Goal: Task Accomplishment & Management: Manage account settings

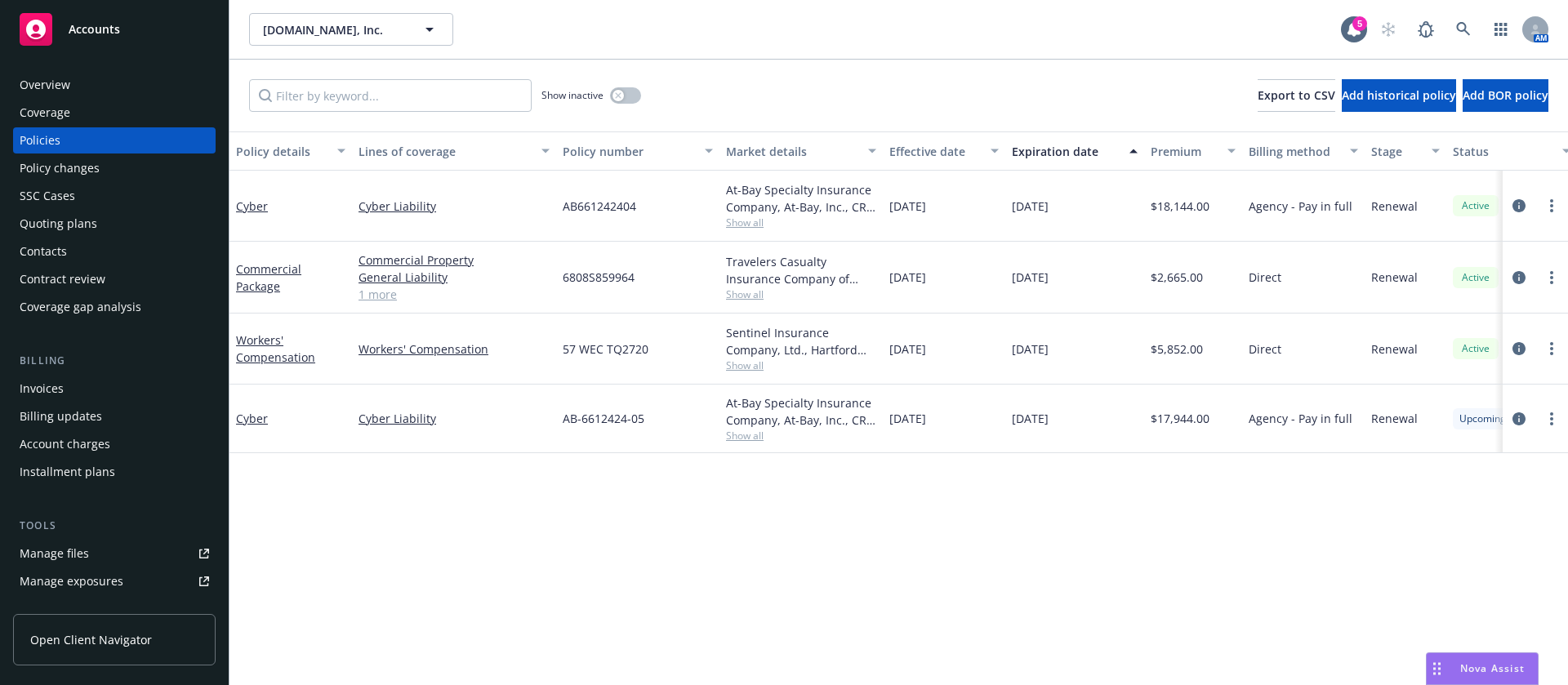
click at [102, 385] on div "Invoices" at bounding box center [114, 388] width 190 height 26
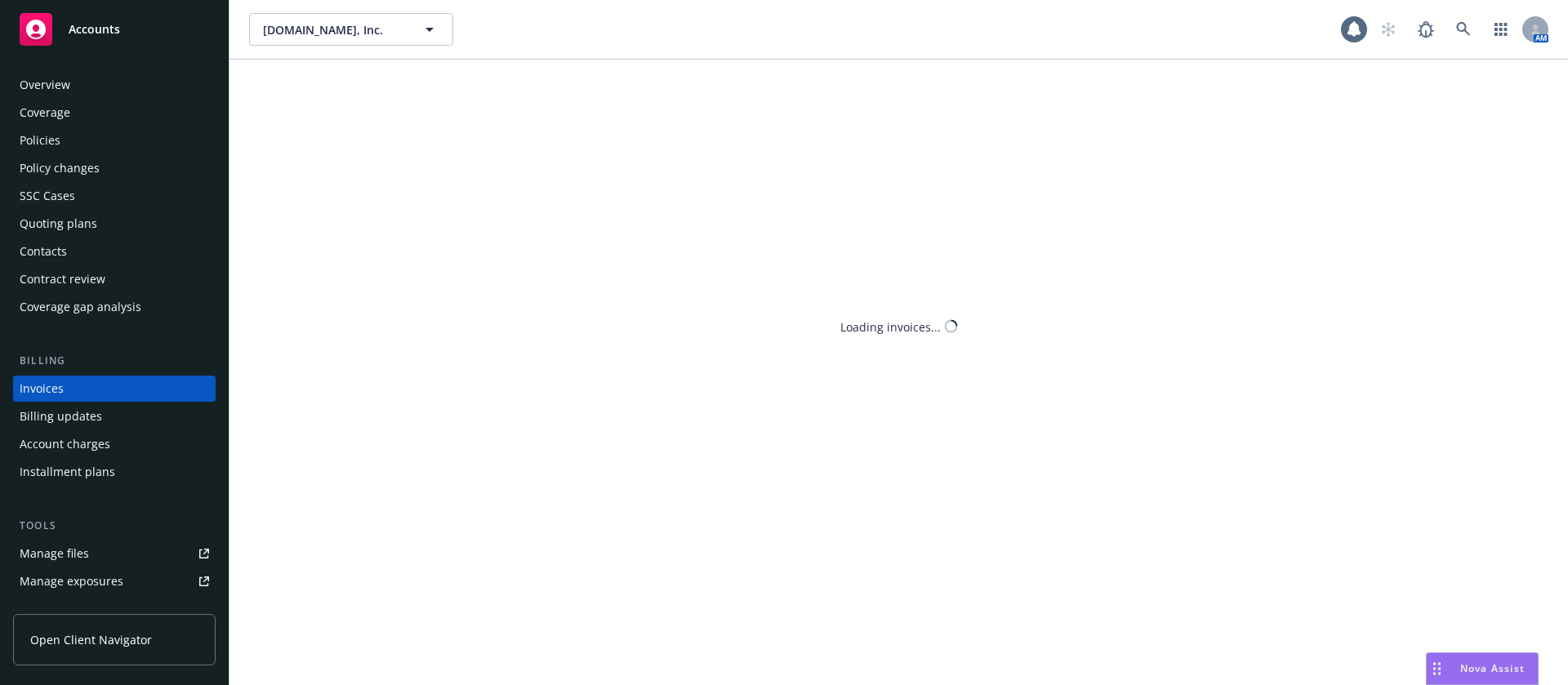
scroll to position [21, 0]
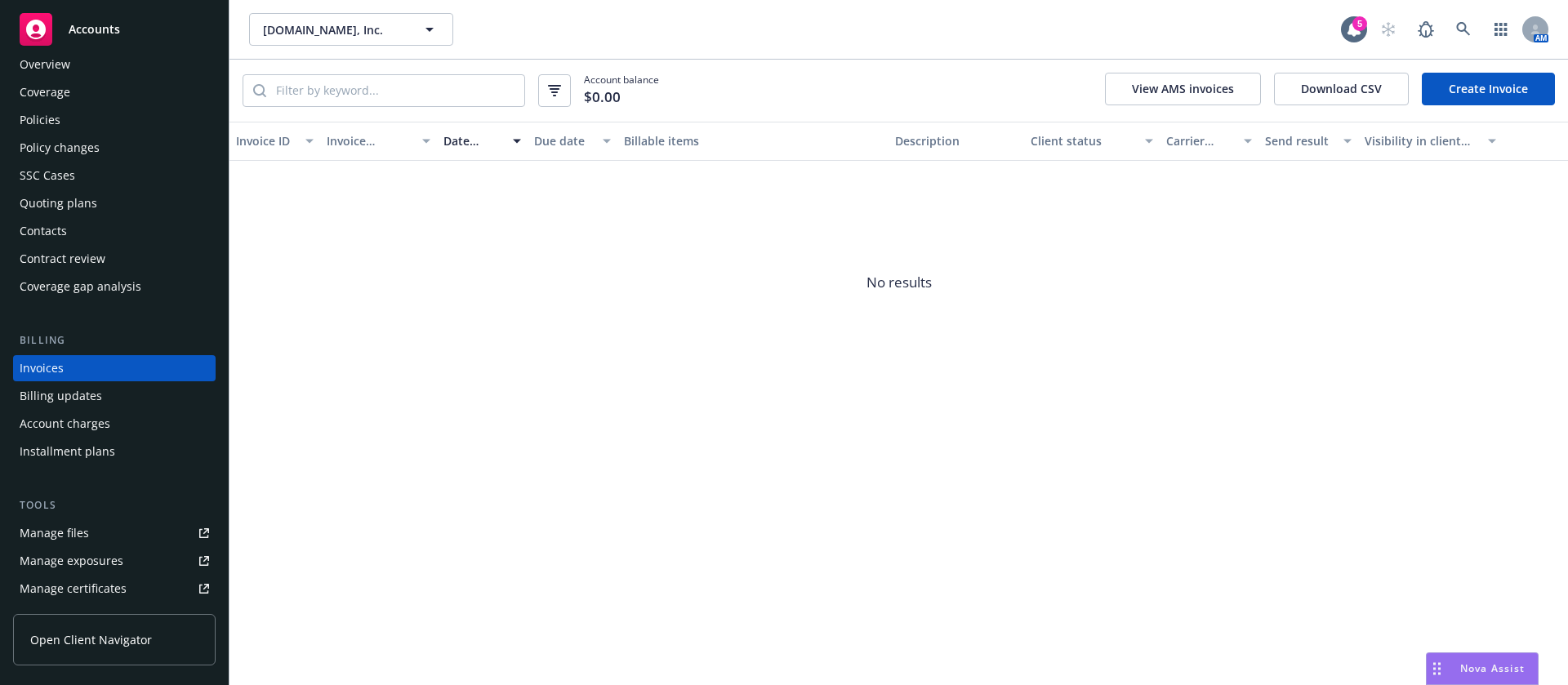
click at [1461, 89] on link "Create Invoice" at bounding box center [1488, 89] width 134 height 33
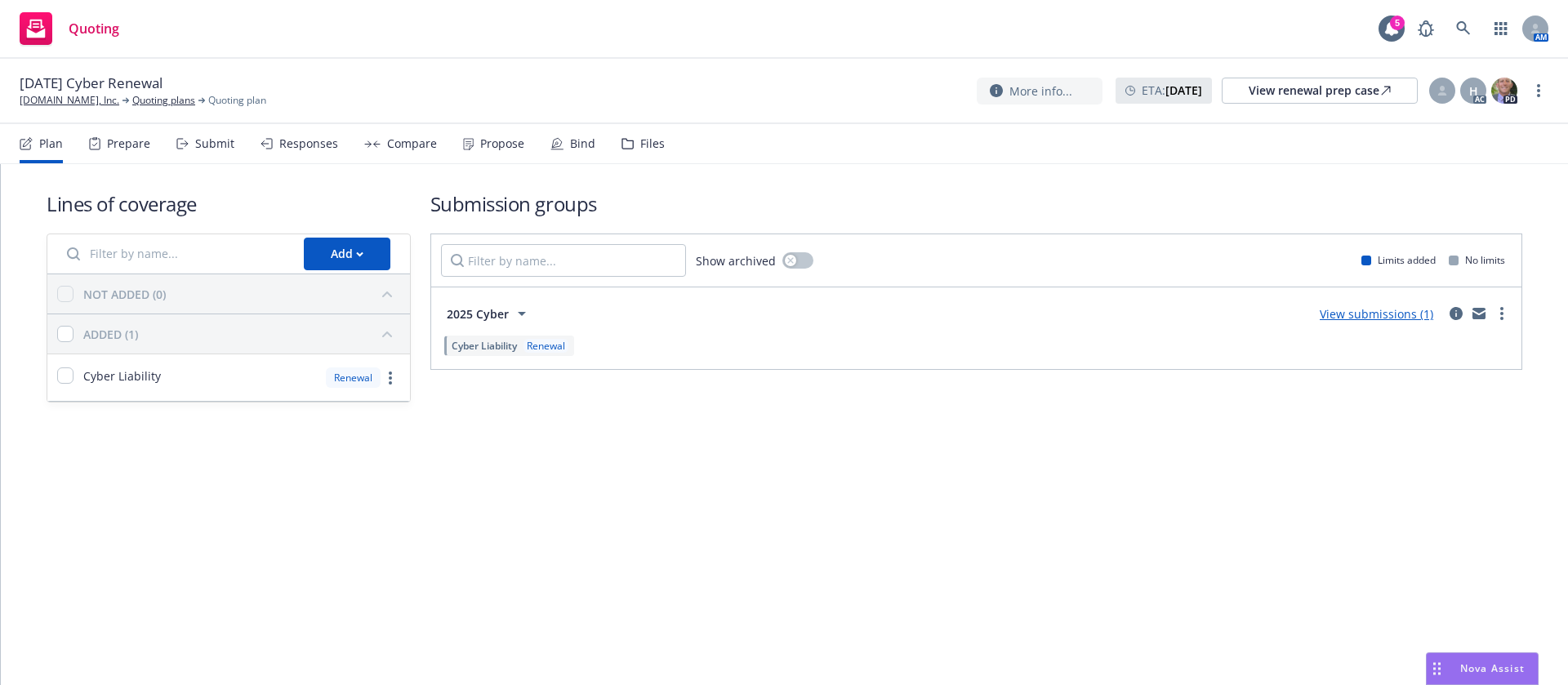
click at [503, 146] on div "Propose" at bounding box center [501, 144] width 44 height 13
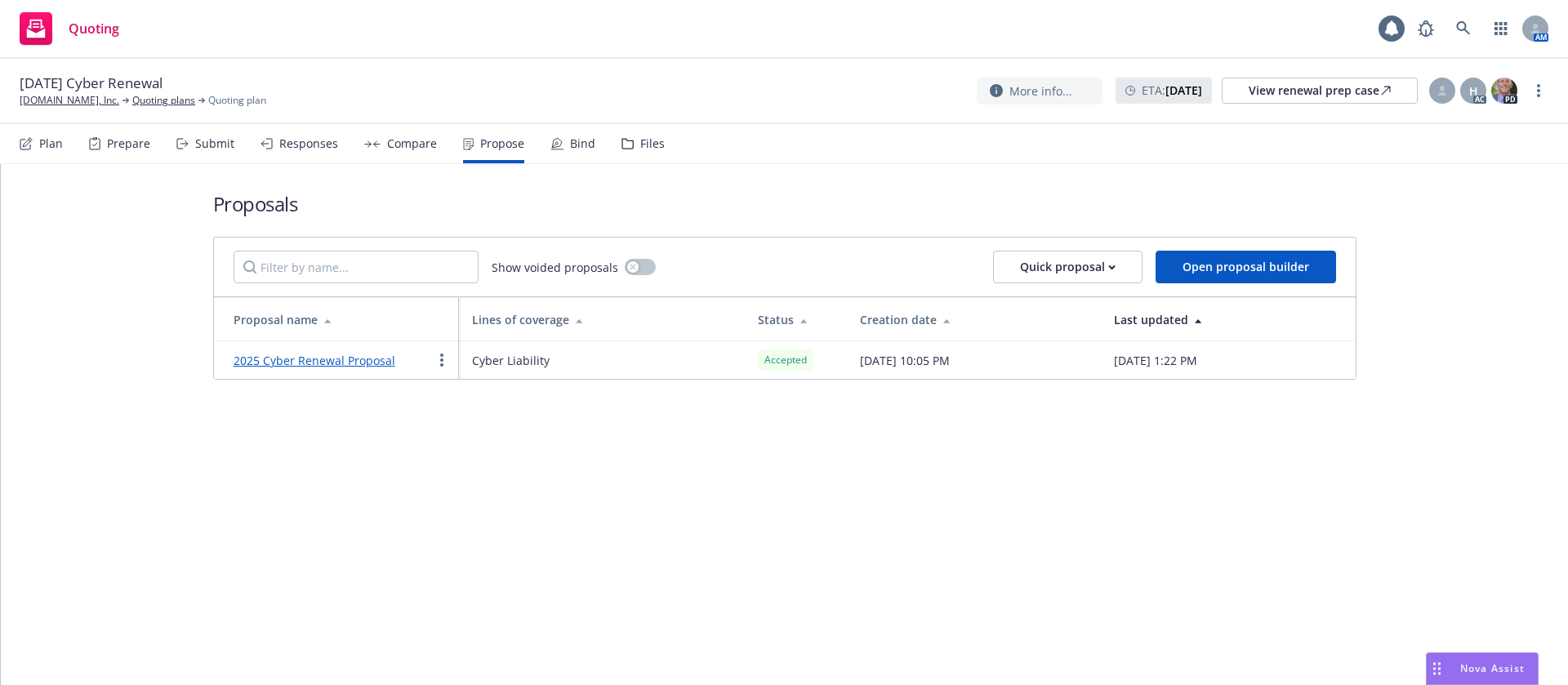
click at [564, 133] on div "Bind" at bounding box center [572, 144] width 45 height 39
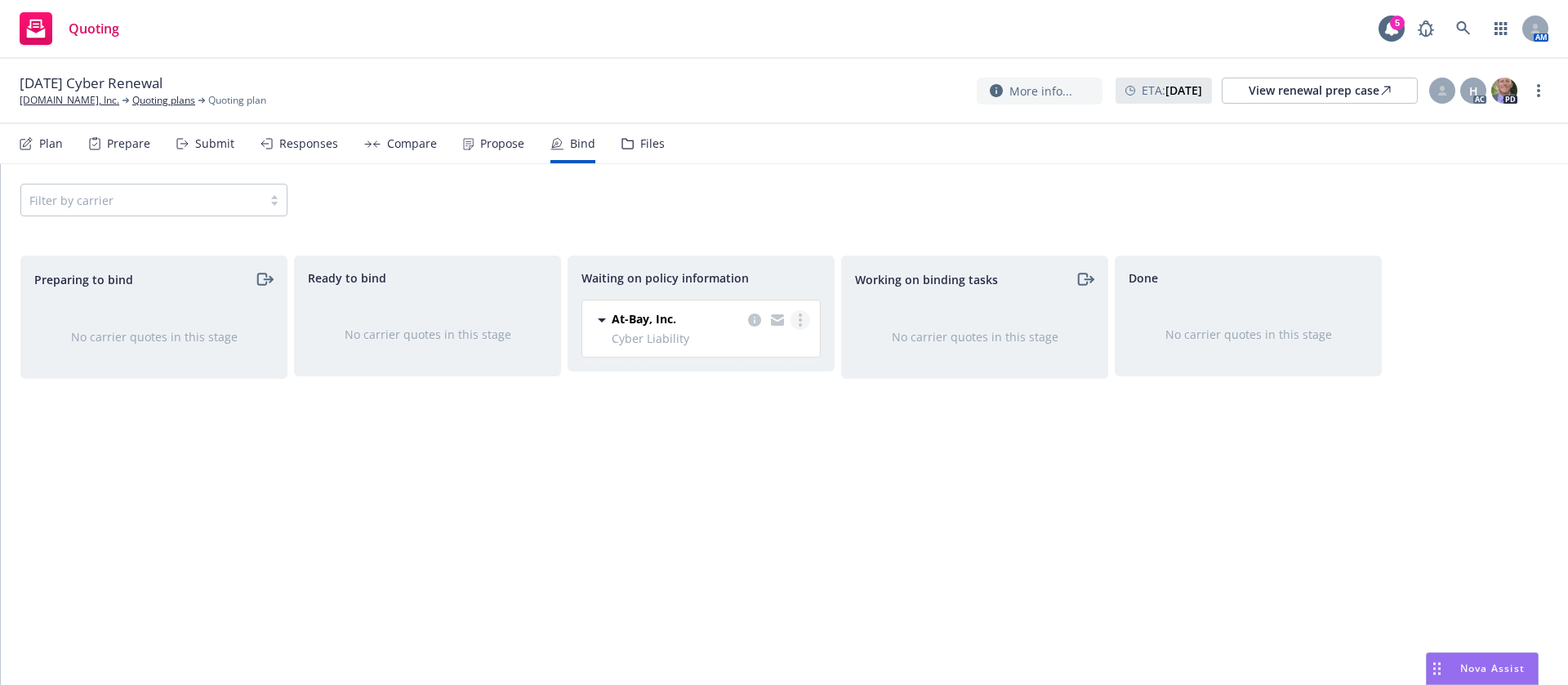
click at [802, 319] on link "more" at bounding box center [799, 319] width 20 height 20
click at [761, 356] on span "Create policies" at bounding box center [721, 353] width 120 height 16
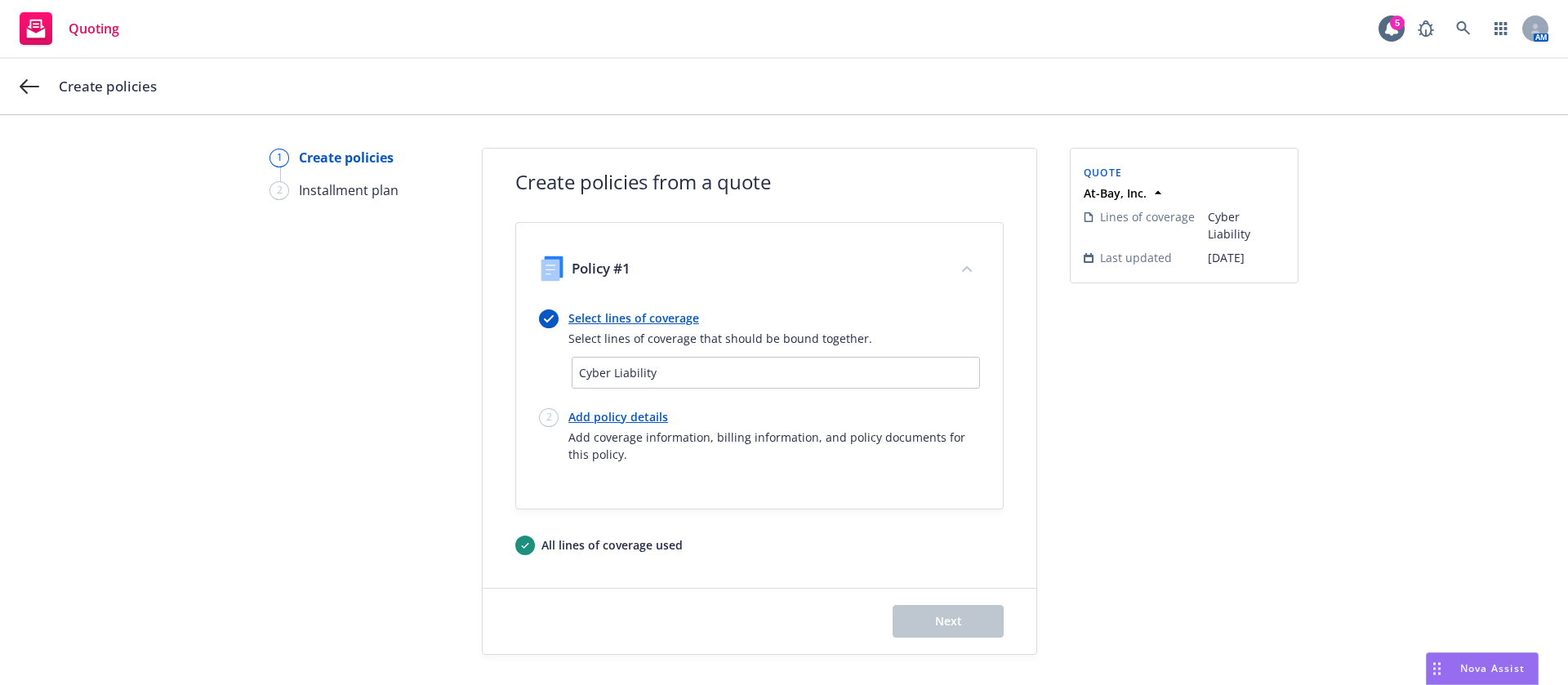
click at [631, 419] on link "Add policy details" at bounding box center [774, 416] width 412 height 17
select select "12"
select select "CA"
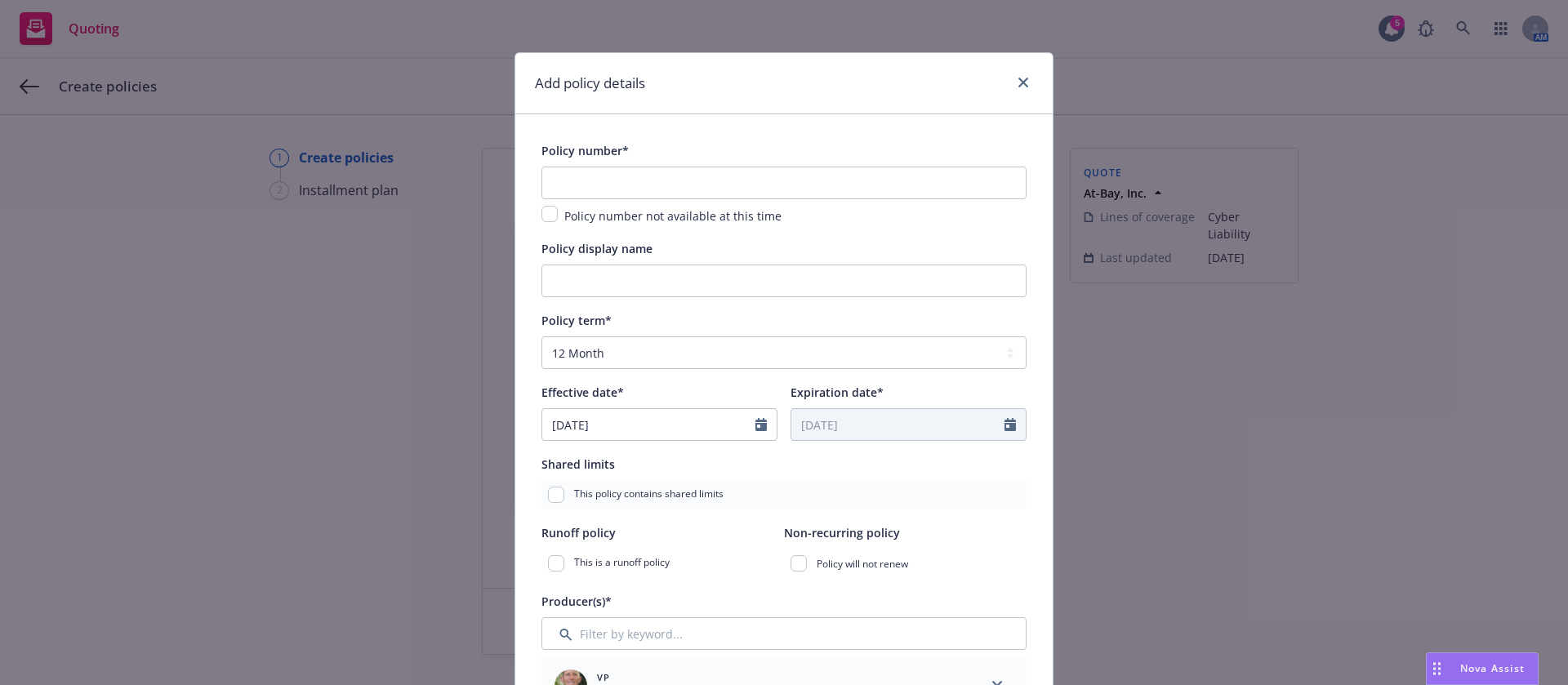
click at [686, 165] on div "Policy number* Policy number not available at this time" at bounding box center [784, 182] width 485 height 85
click at [680, 180] on input "text" at bounding box center [784, 182] width 485 height 33
paste input "AB-6612424-0"
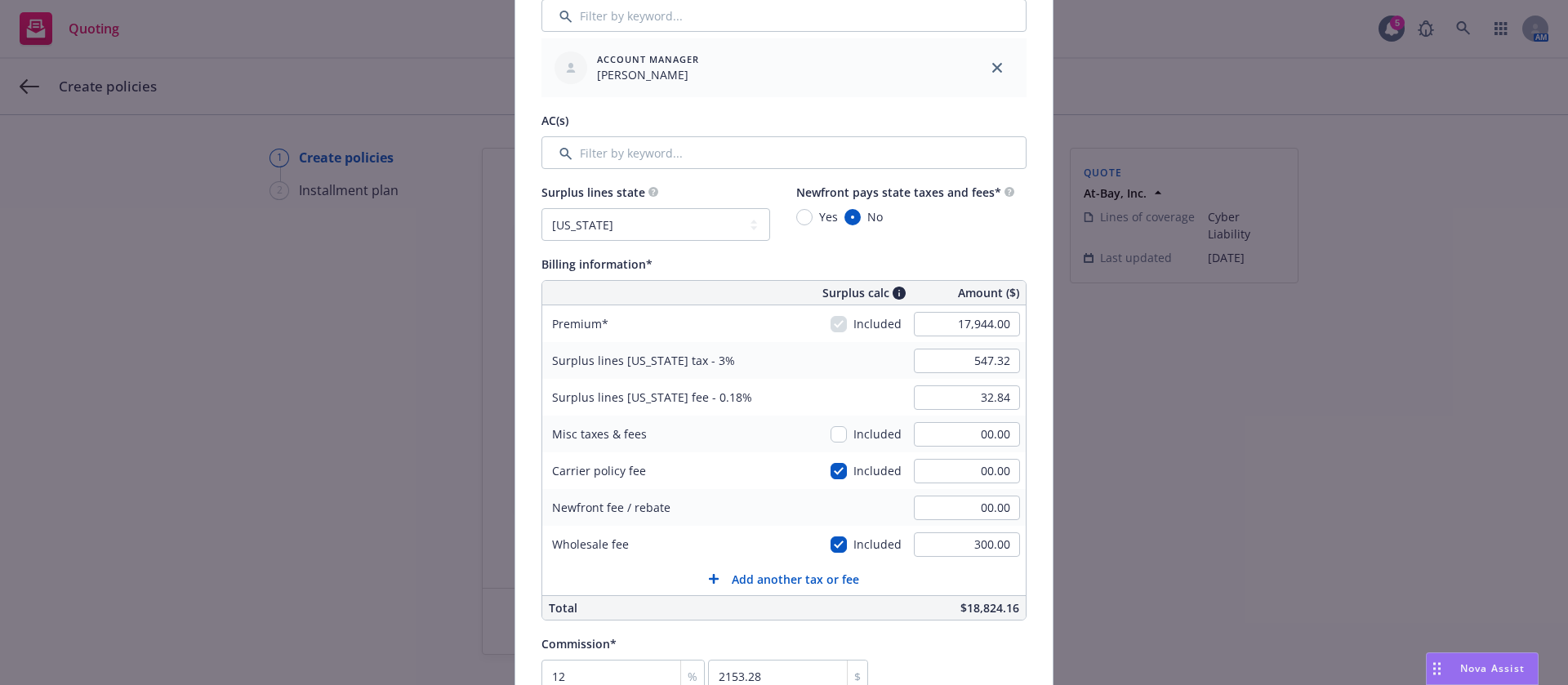
scroll to position [857, 0]
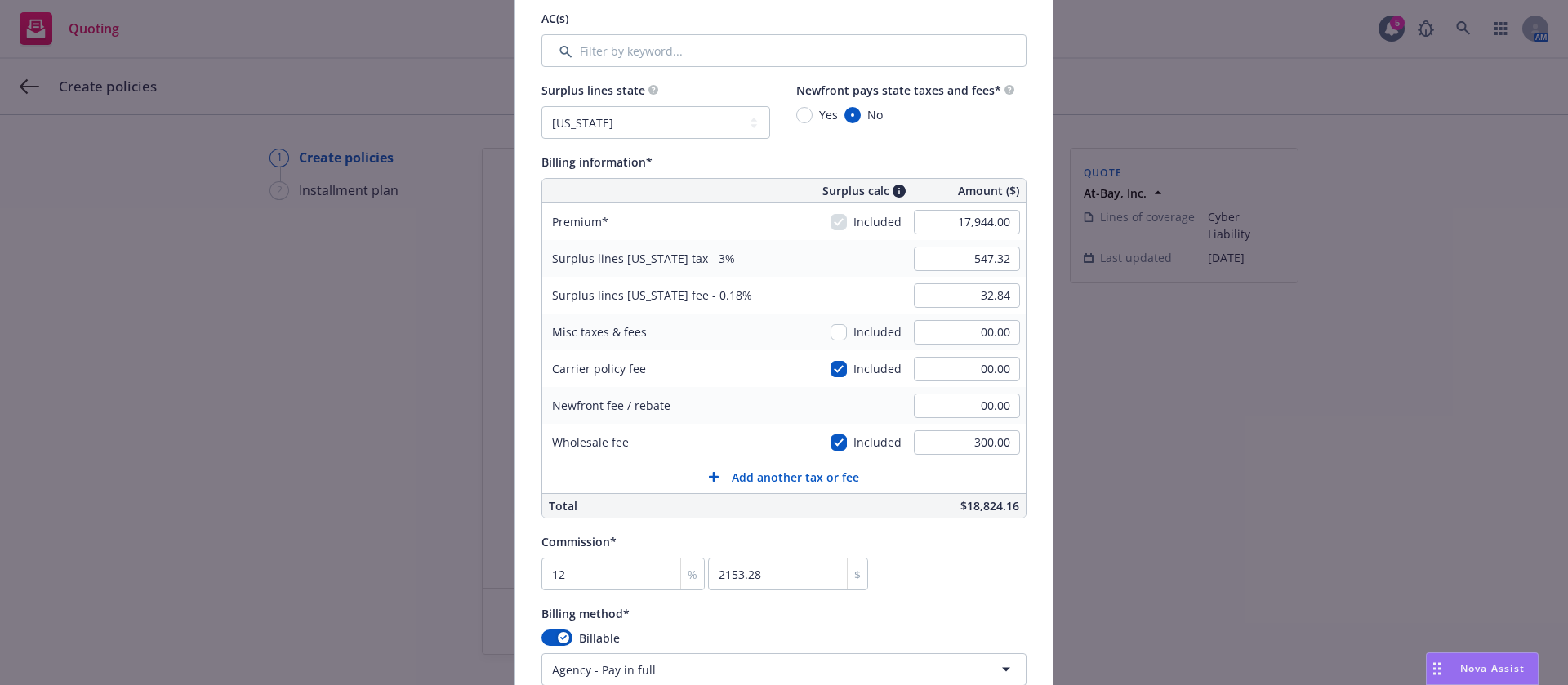
type input "AB-6612424-05"
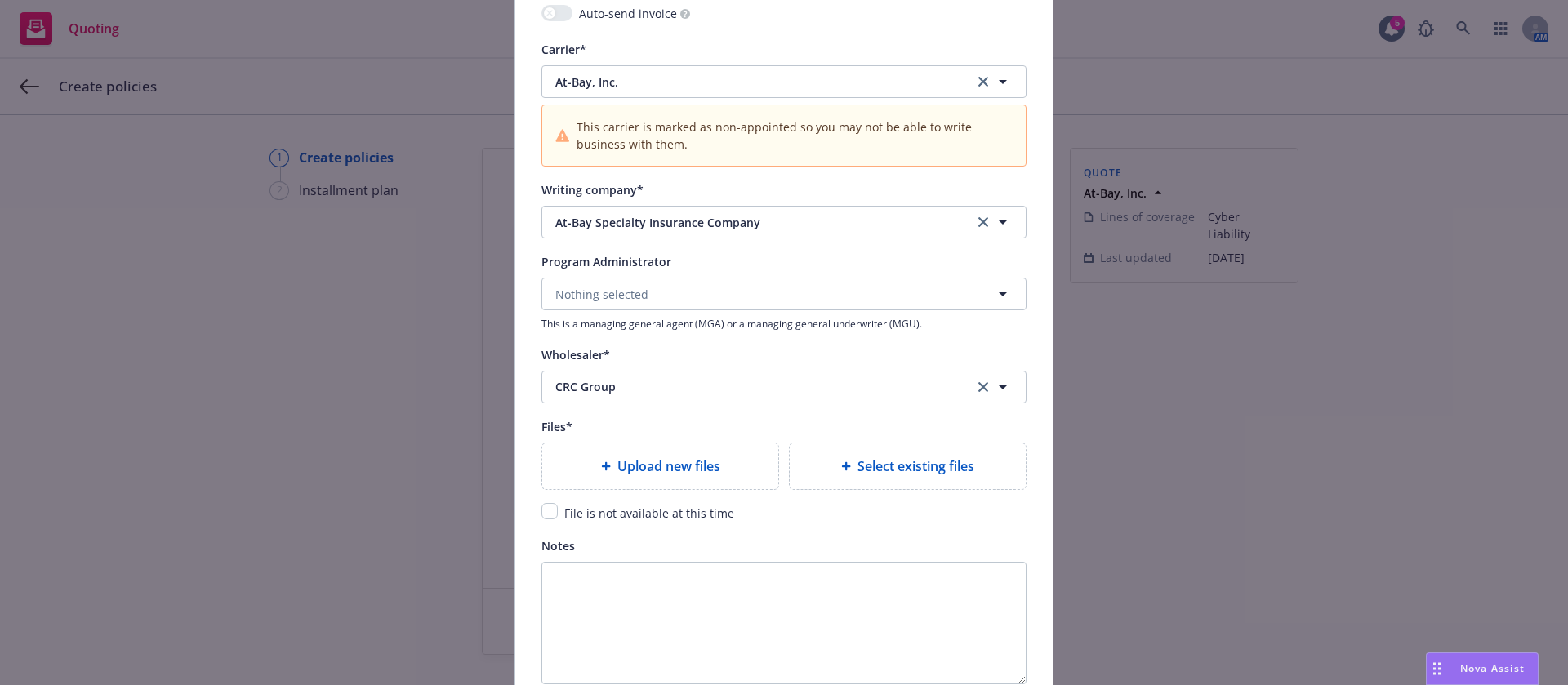
scroll to position [1713, 0]
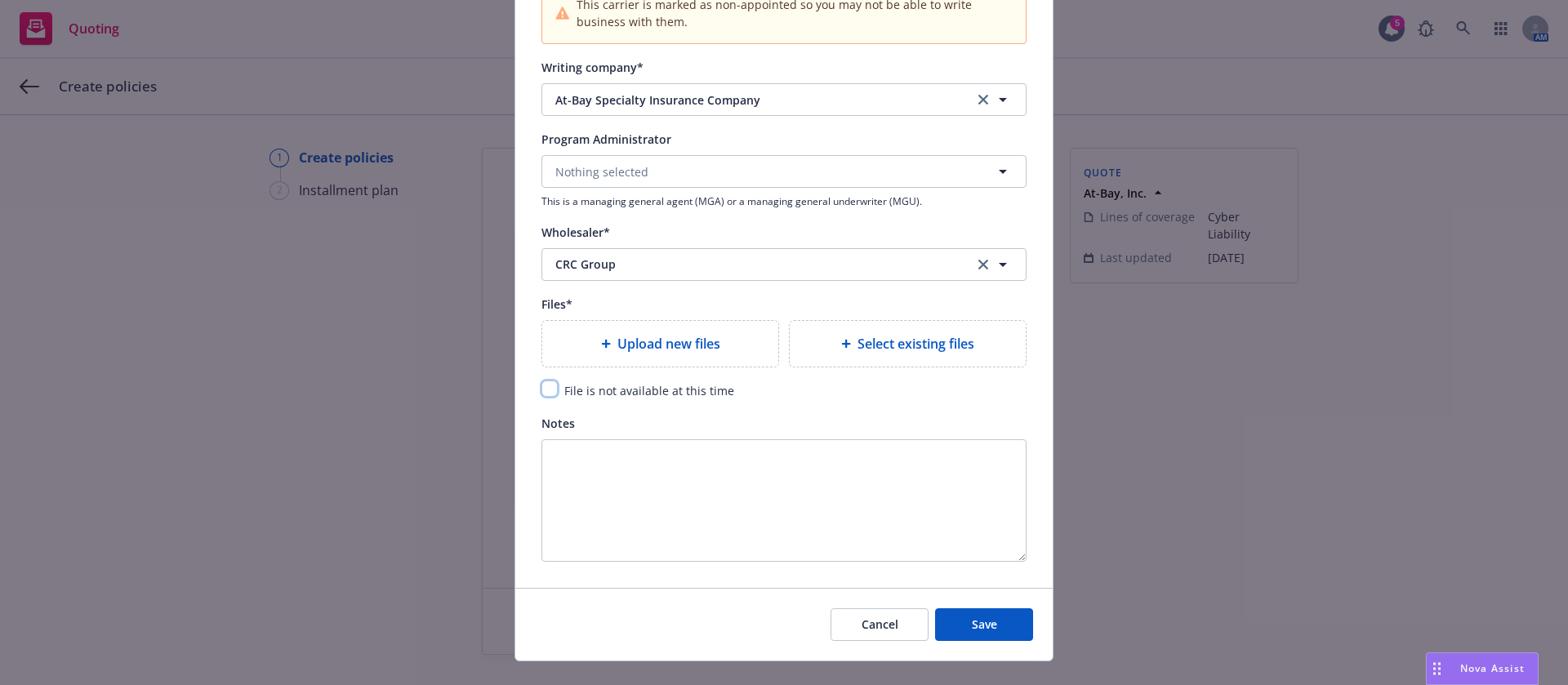
drag, startPoint x: 544, startPoint y: 389, endPoint x: 587, endPoint y: 399, distance: 44.1
click at [544, 389] on input "checkbox" at bounding box center [549, 388] width 16 height 16
checkbox input "true"
click at [954, 608] on button "Save" at bounding box center [983, 623] width 98 height 33
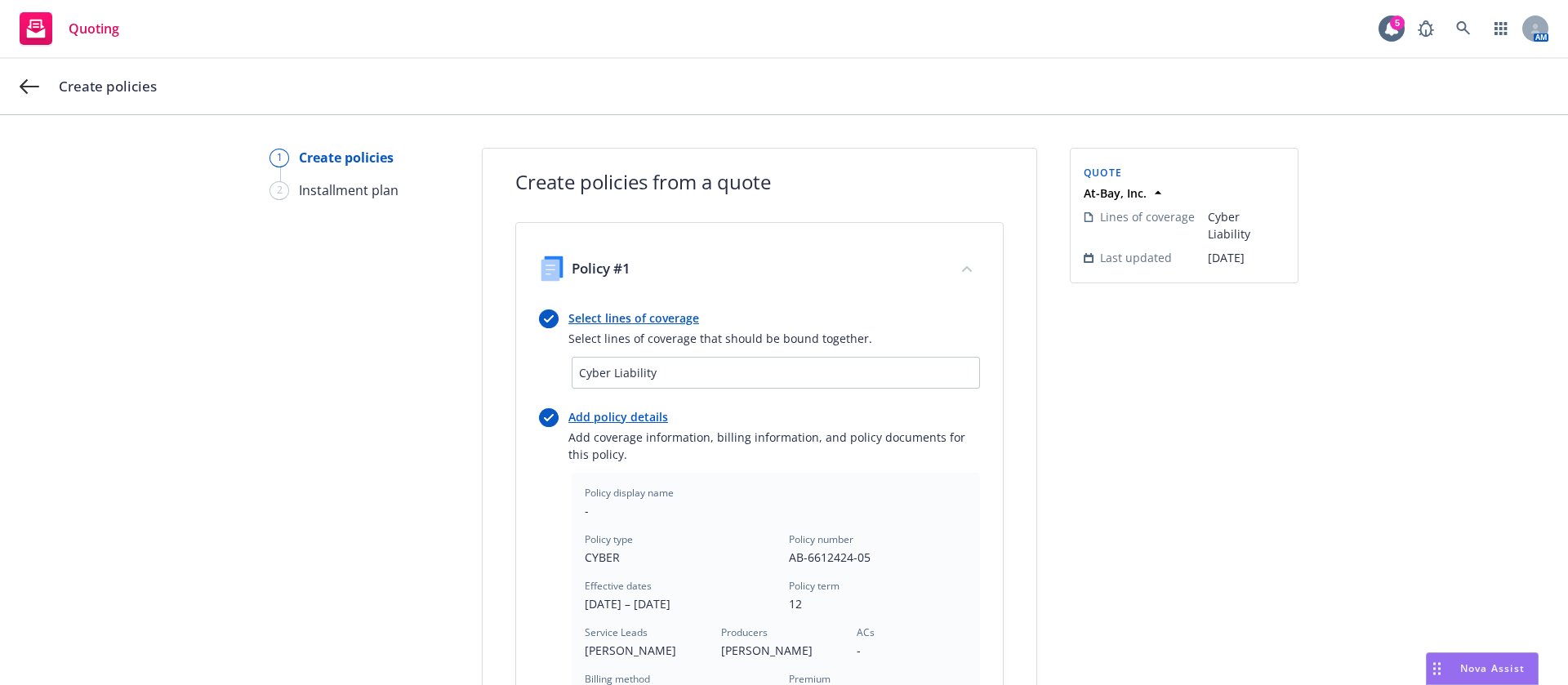
scroll to position [461, 0]
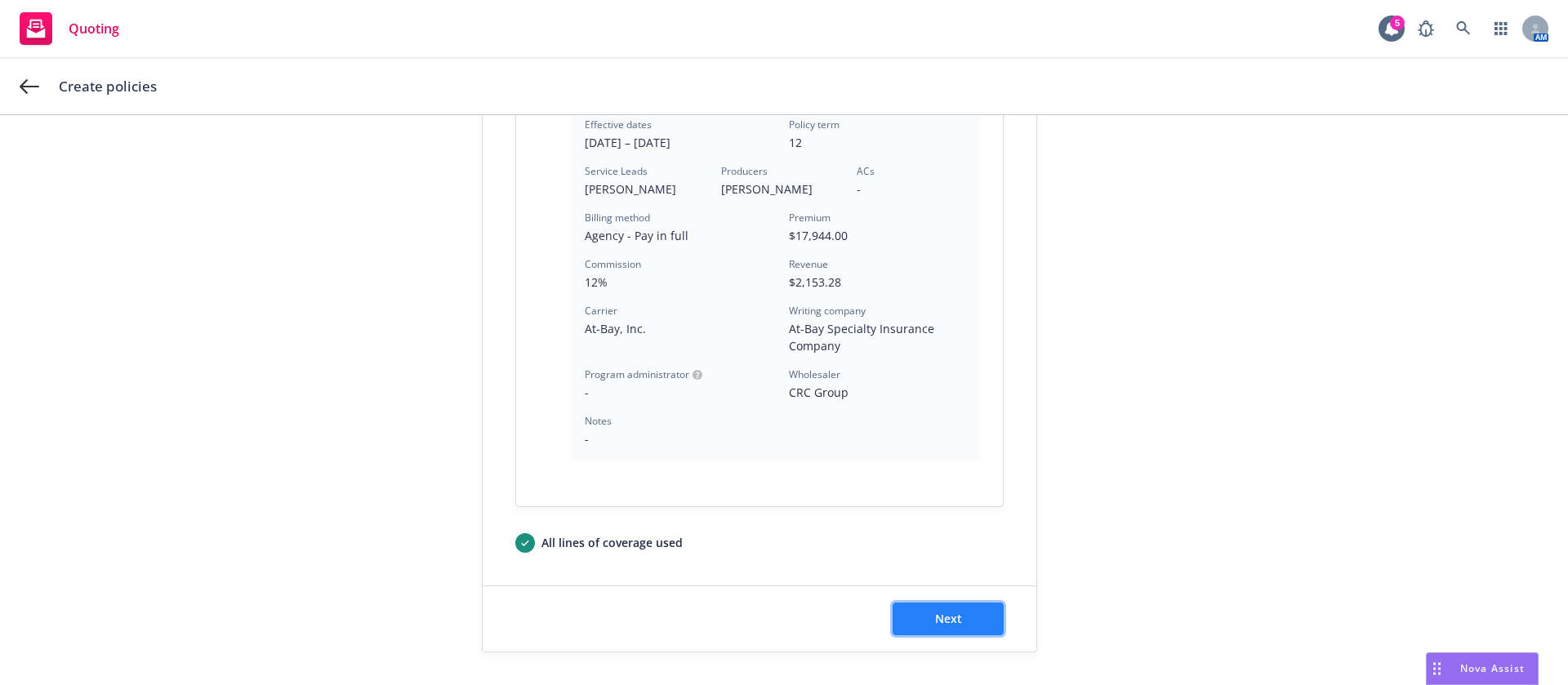
click at [943, 608] on button "Next" at bounding box center [948, 618] width 111 height 33
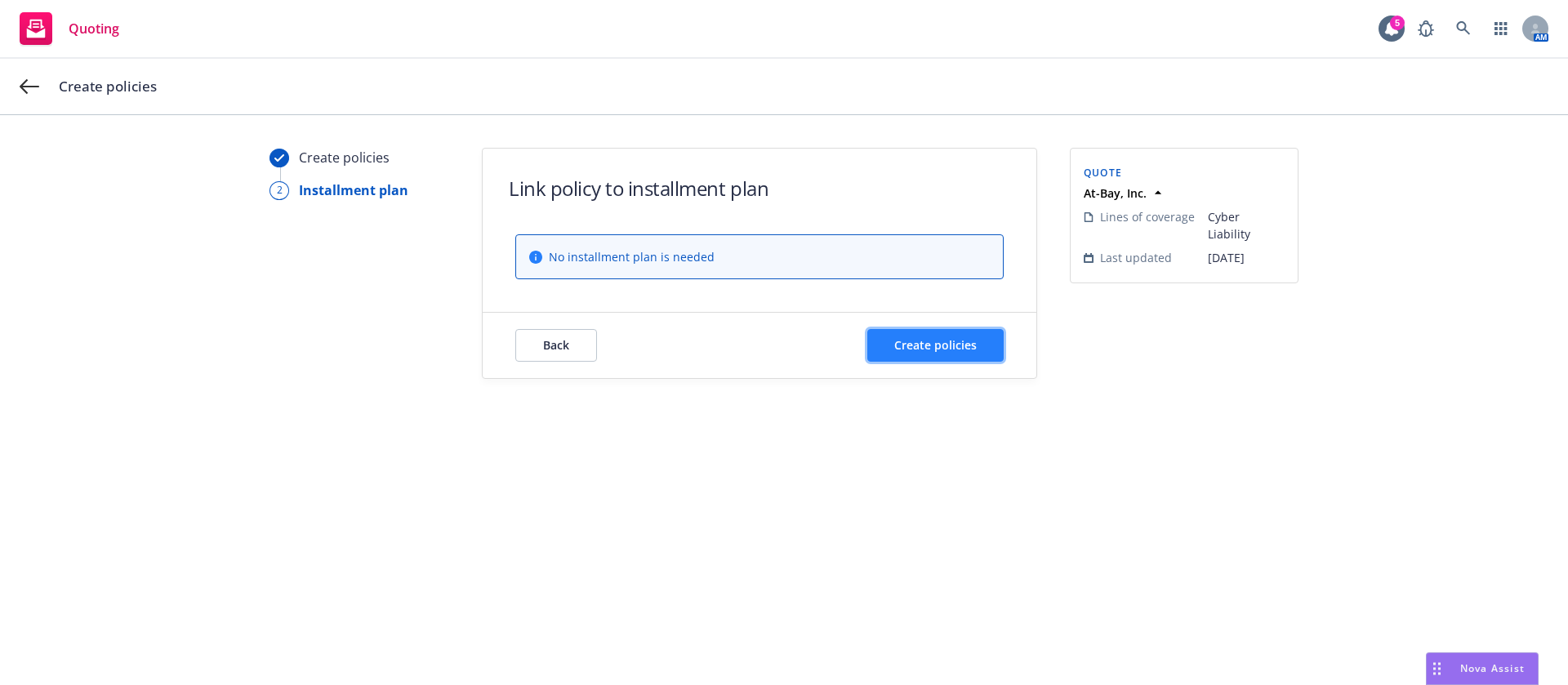
click at [906, 344] on span "Create policies" at bounding box center [936, 344] width 82 height 16
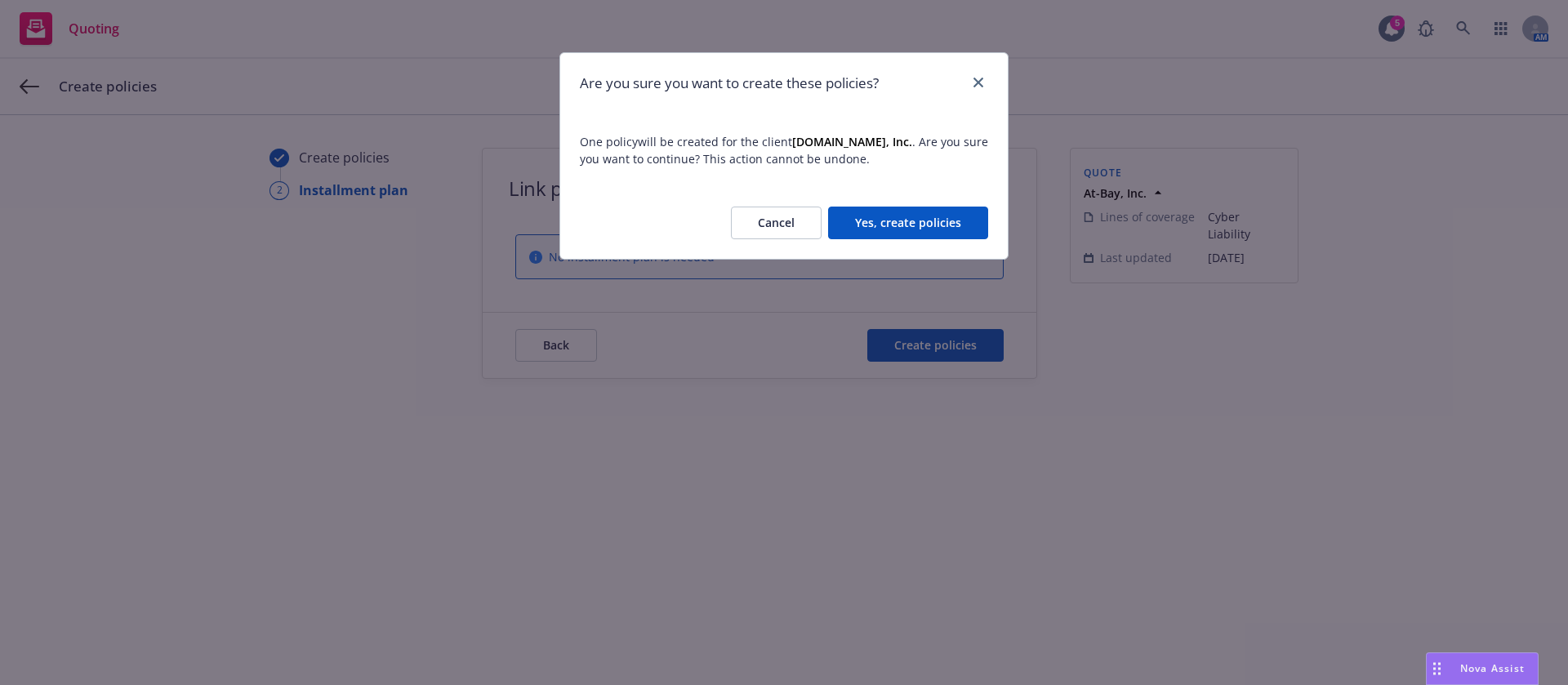
click at [888, 222] on button "Yes, create policies" at bounding box center [908, 222] width 160 height 33
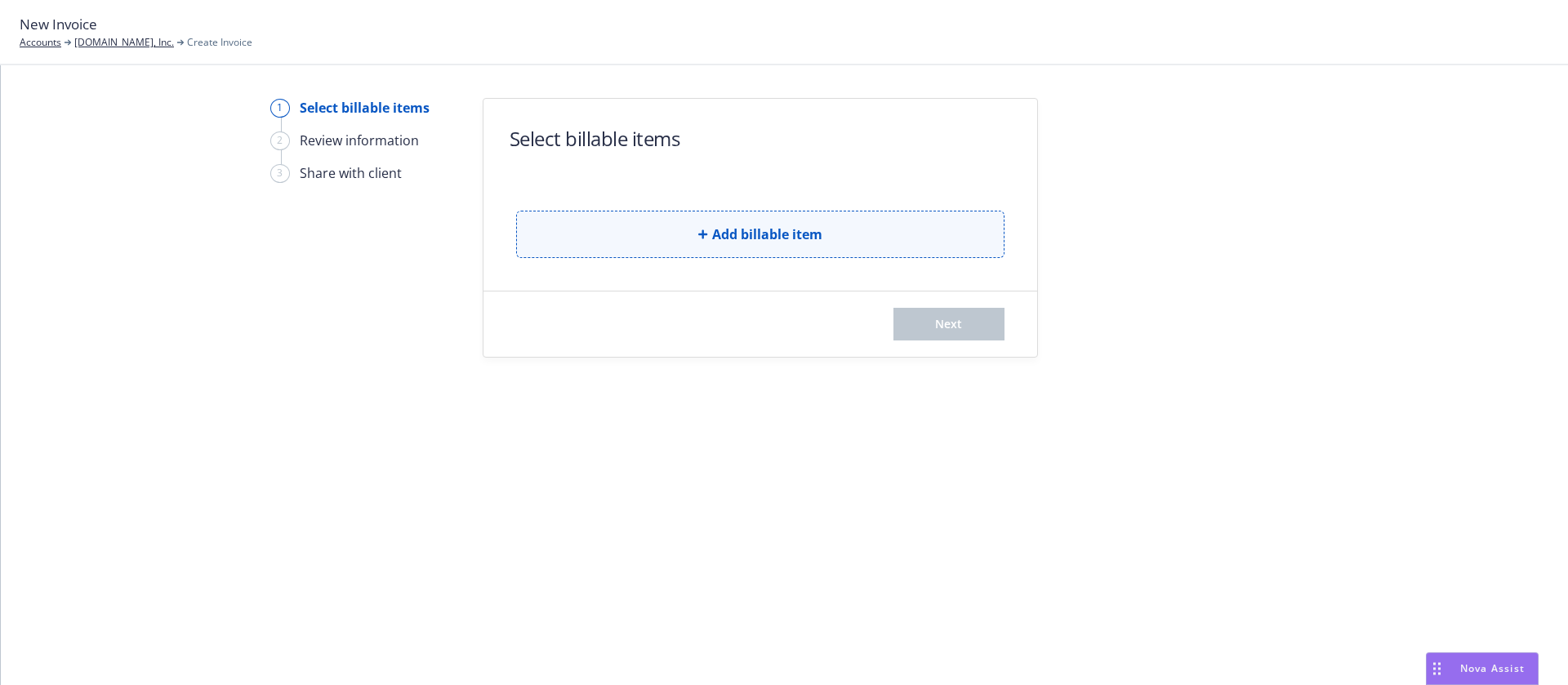
click at [685, 231] on button "Add billable item" at bounding box center [760, 234] width 488 height 48
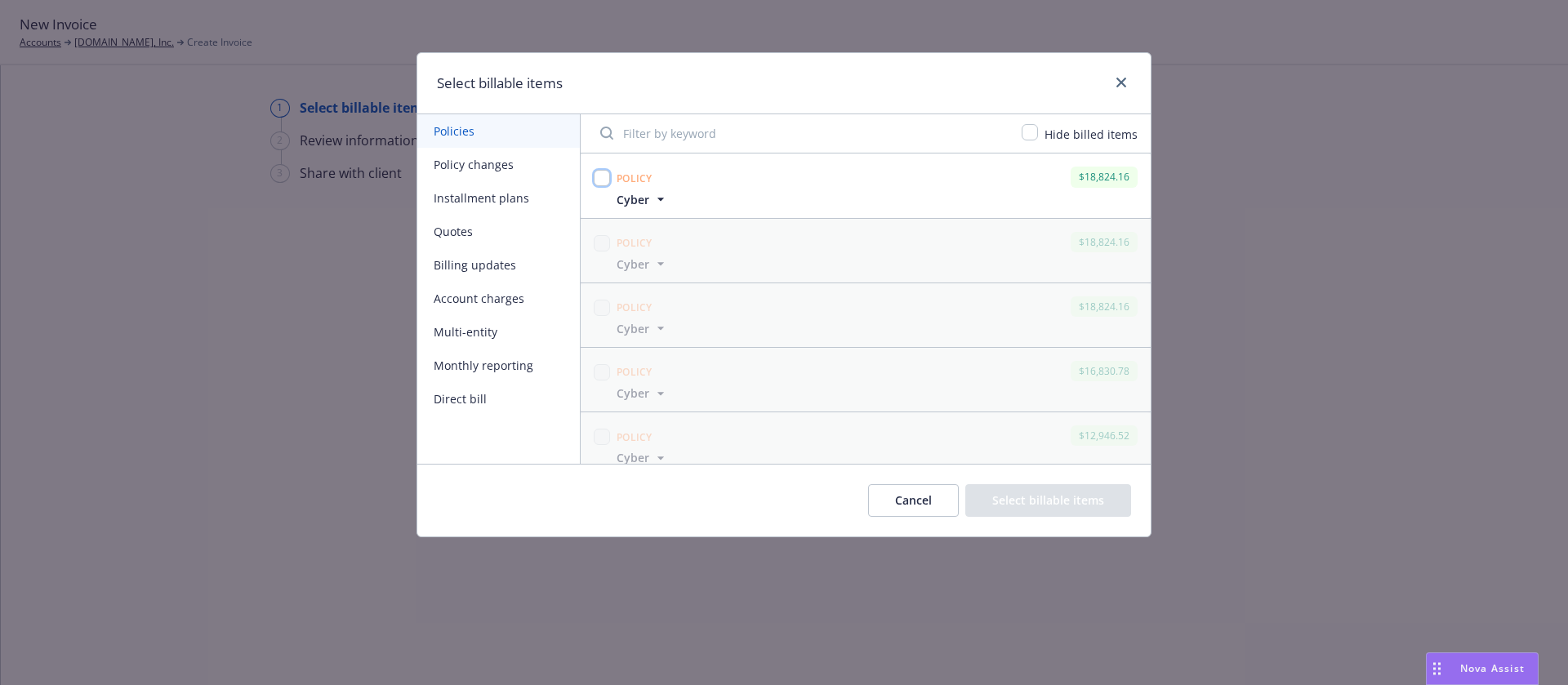
click at [595, 178] on input "checkbox" at bounding box center [601, 177] width 16 height 16
checkbox input "true"
click at [1018, 500] on button "Select billable items" at bounding box center [1049, 500] width 166 height 33
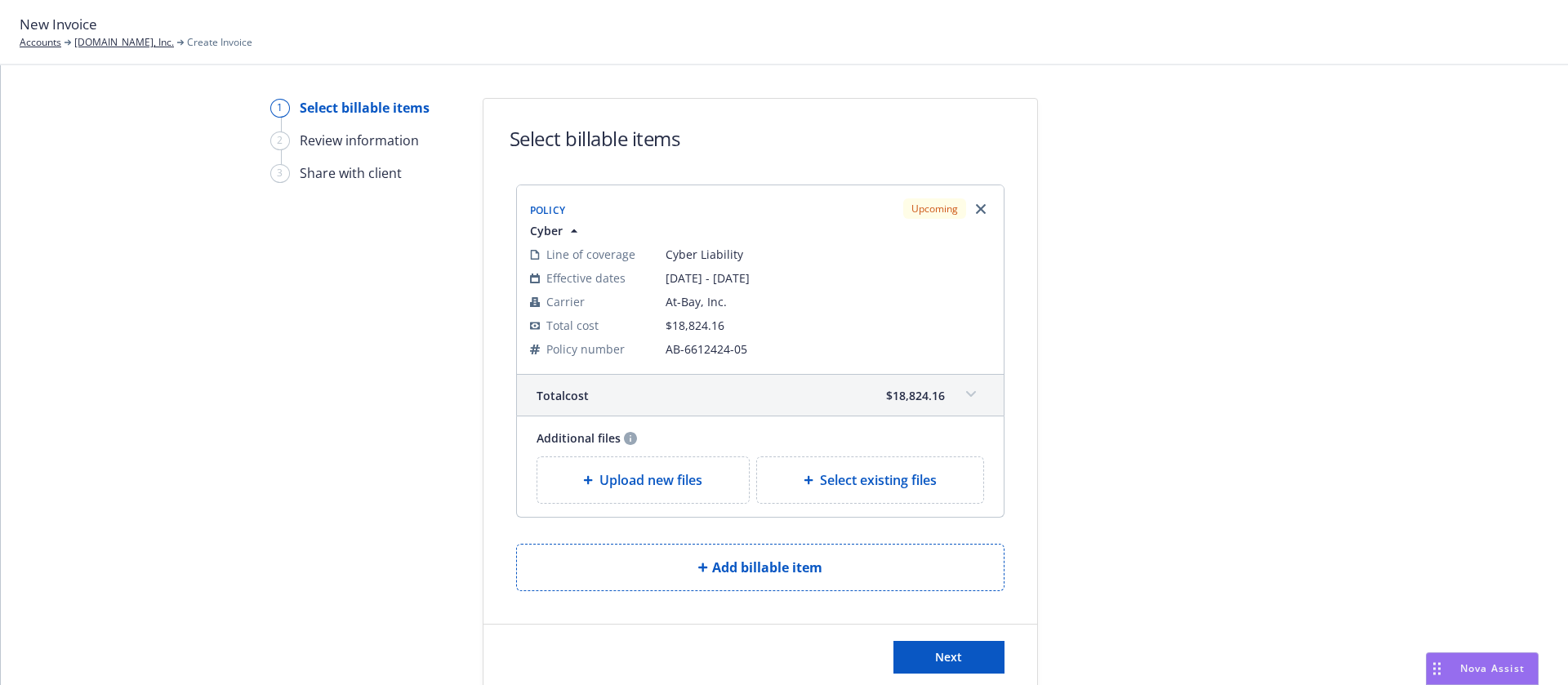
click at [645, 474] on span "Upload new files" at bounding box center [651, 480] width 103 height 20
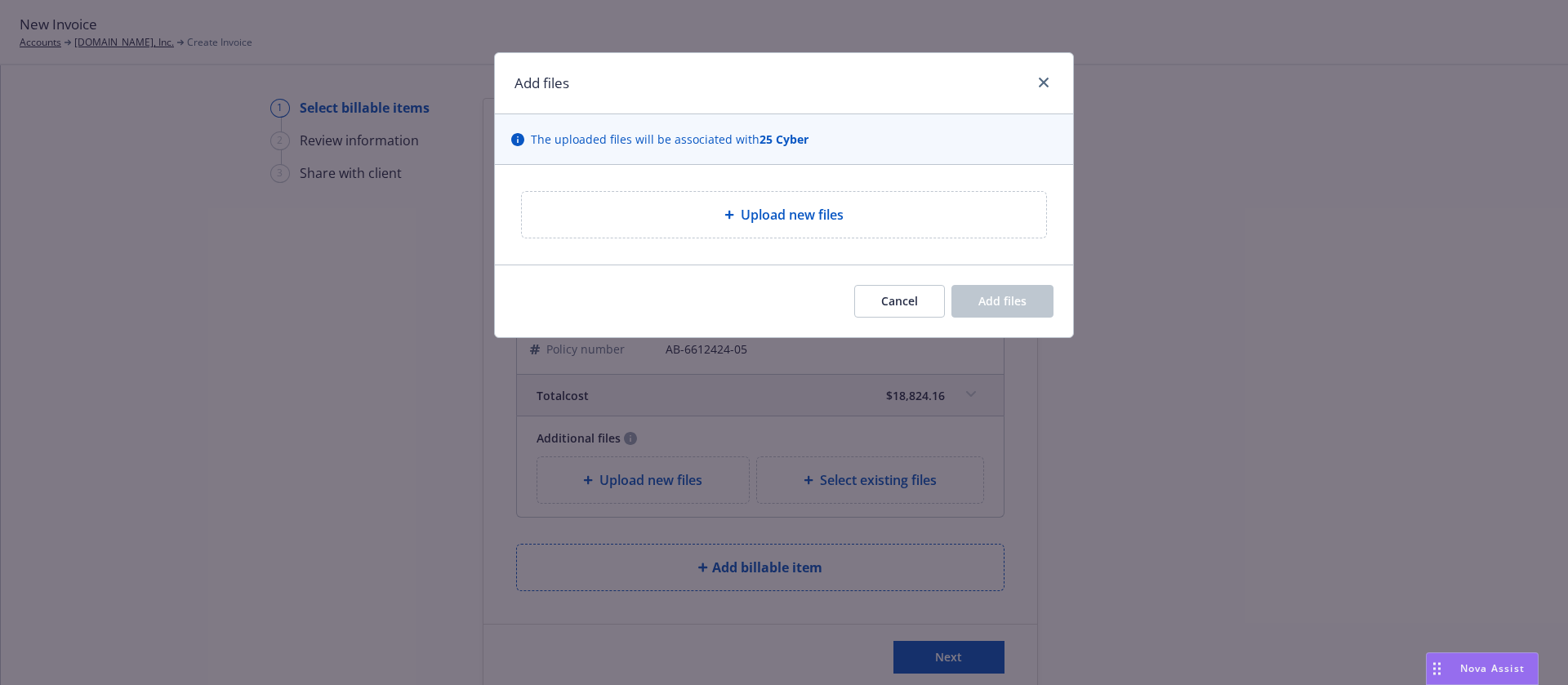
click at [685, 210] on div "Upload new files" at bounding box center [784, 214] width 498 height 20
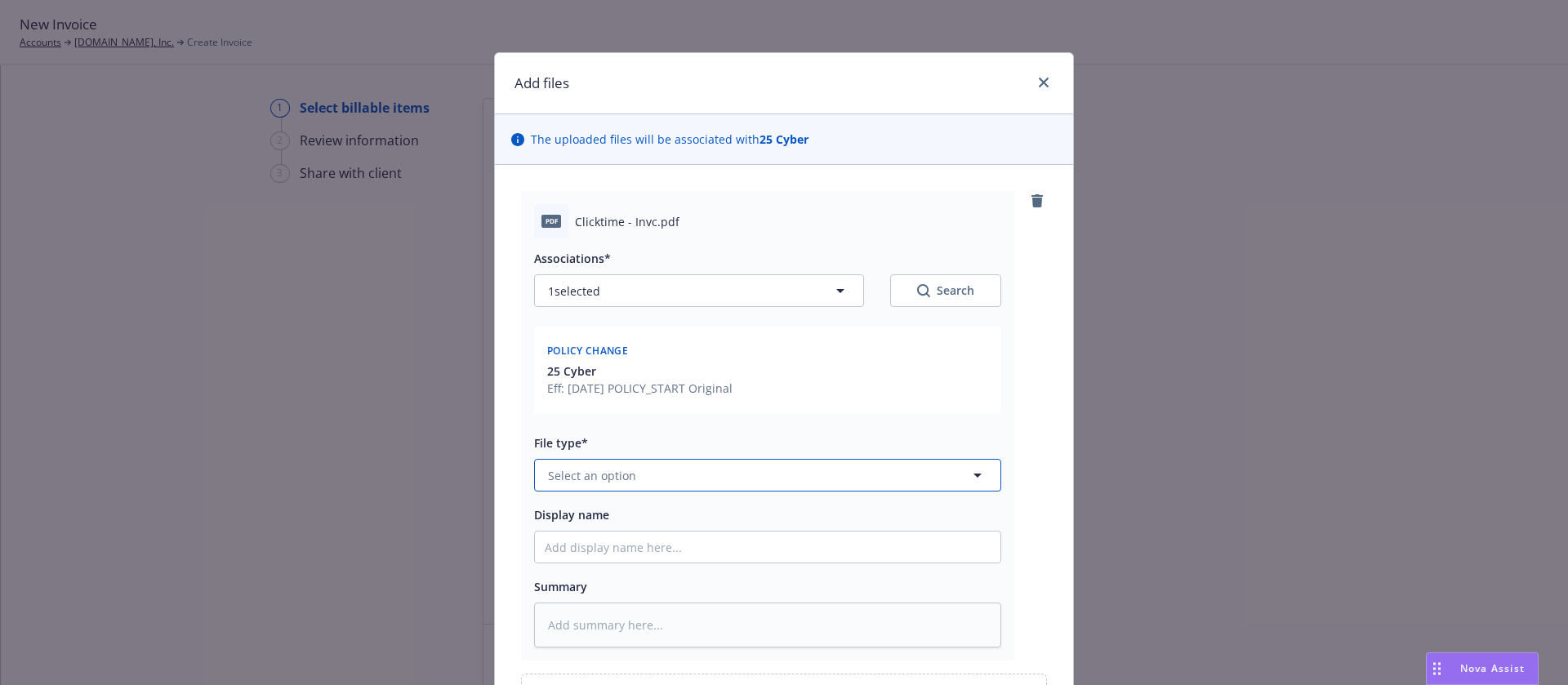
click at [733, 468] on button "Select an option" at bounding box center [768, 474] width 467 height 33
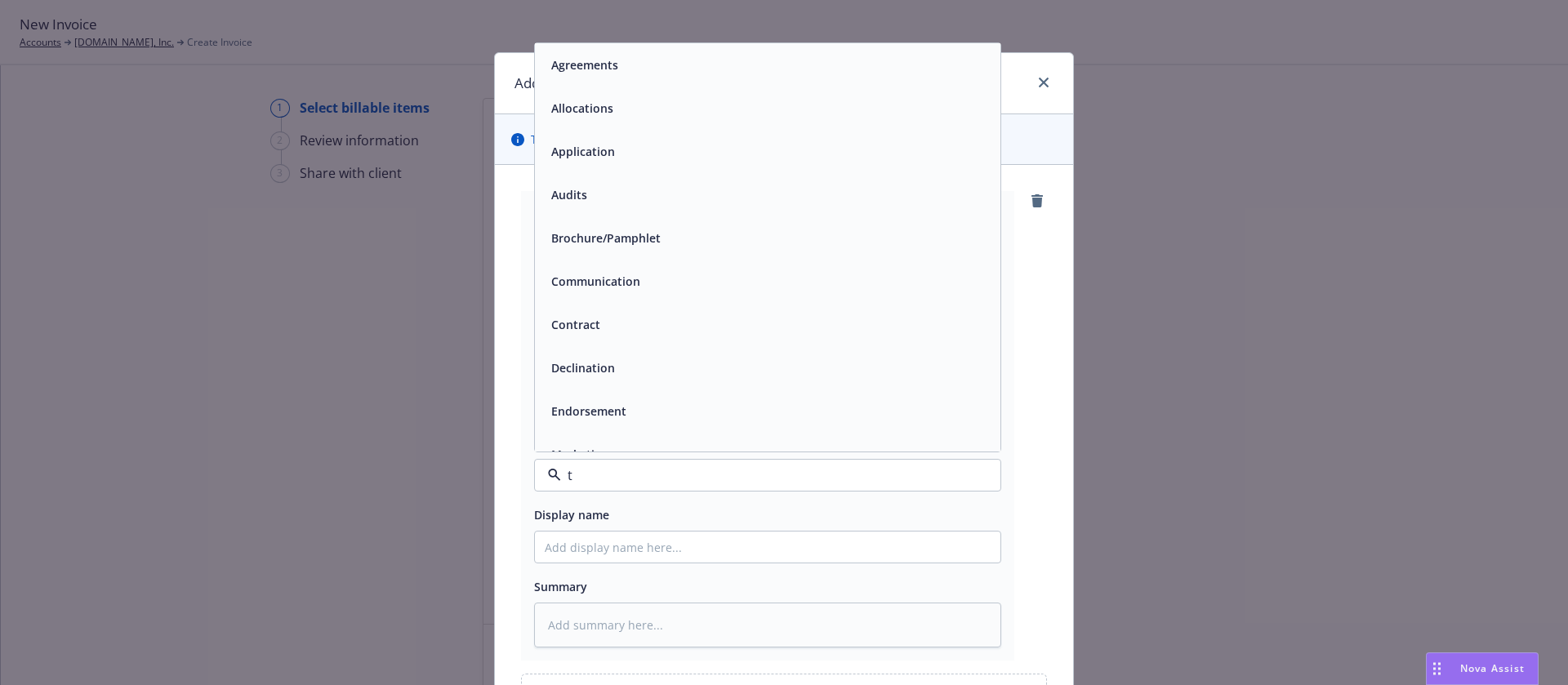
type input "th"
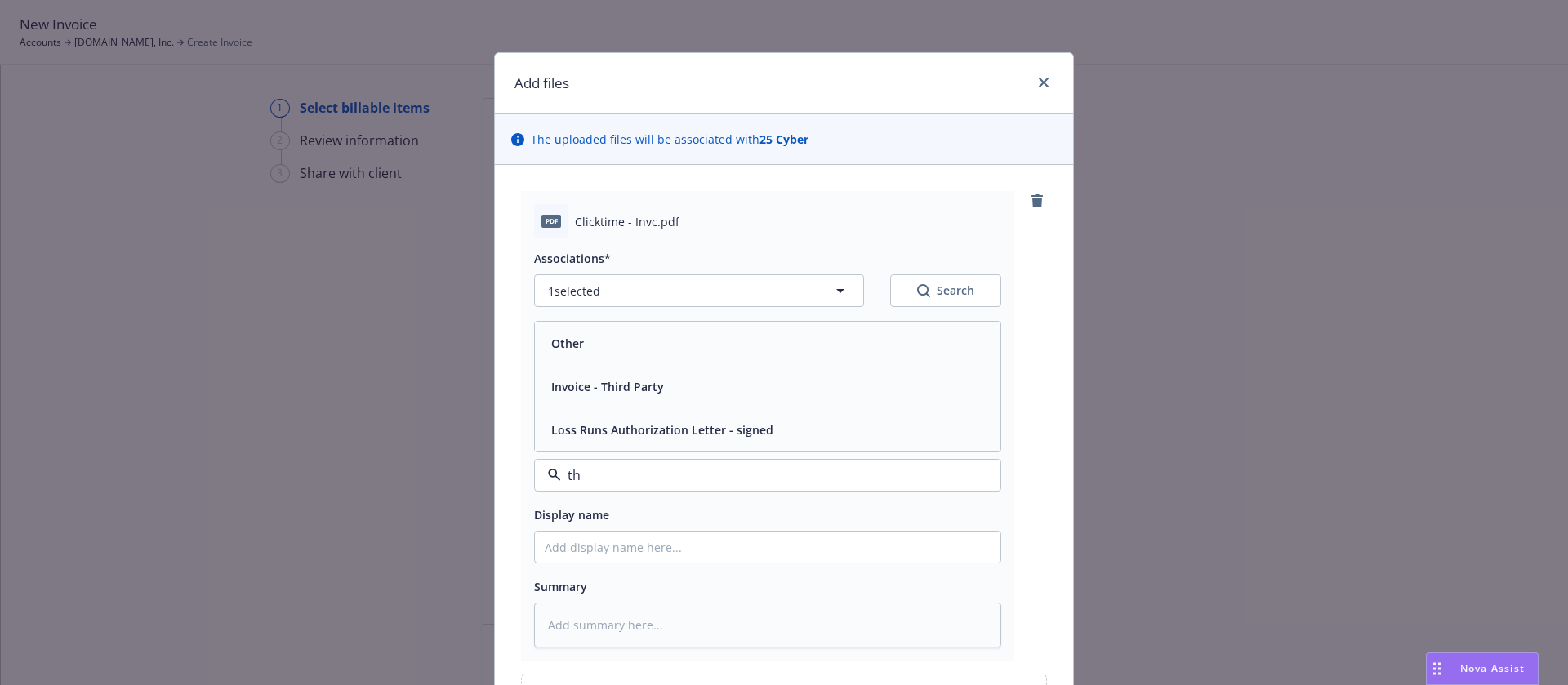
click at [590, 379] on span "Invoice - Third Party" at bounding box center [607, 386] width 113 height 17
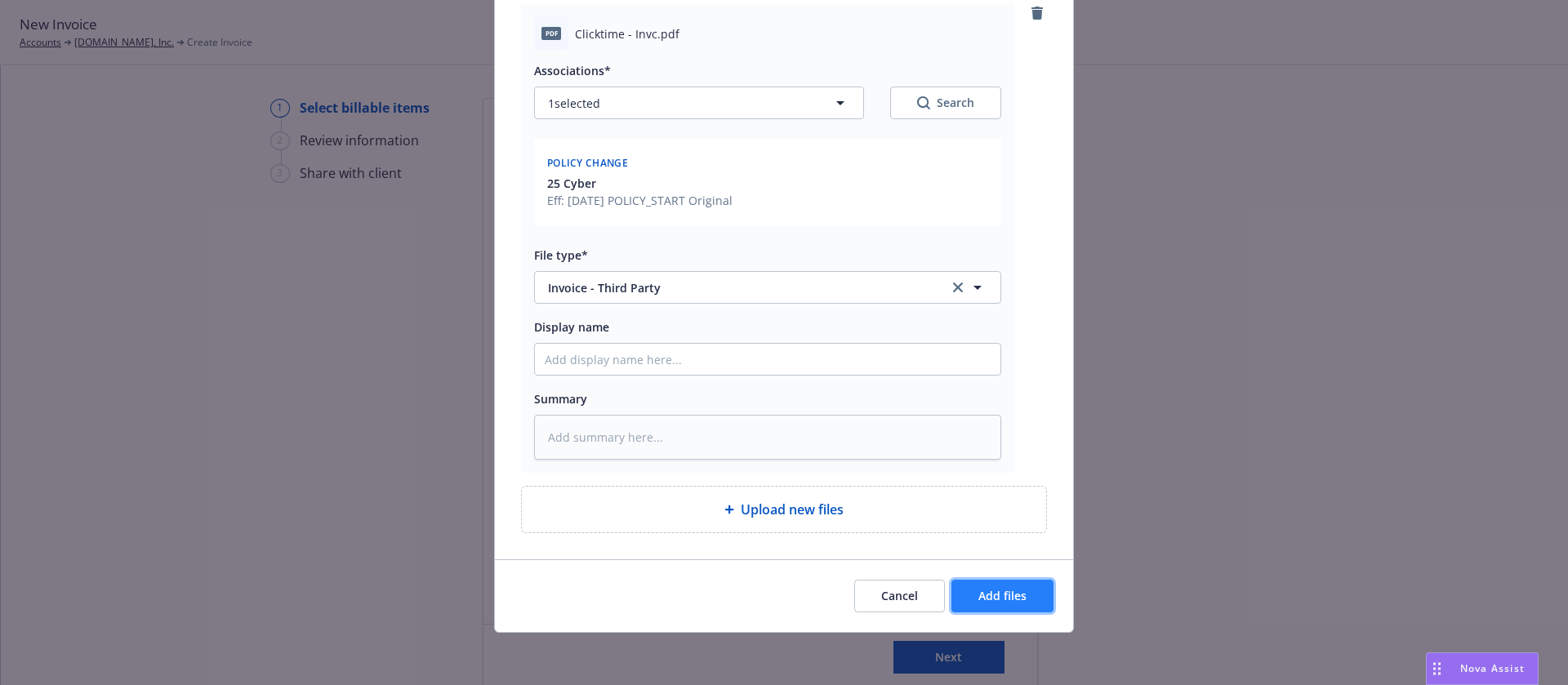
click at [979, 597] on span "Add files" at bounding box center [1003, 595] width 49 height 16
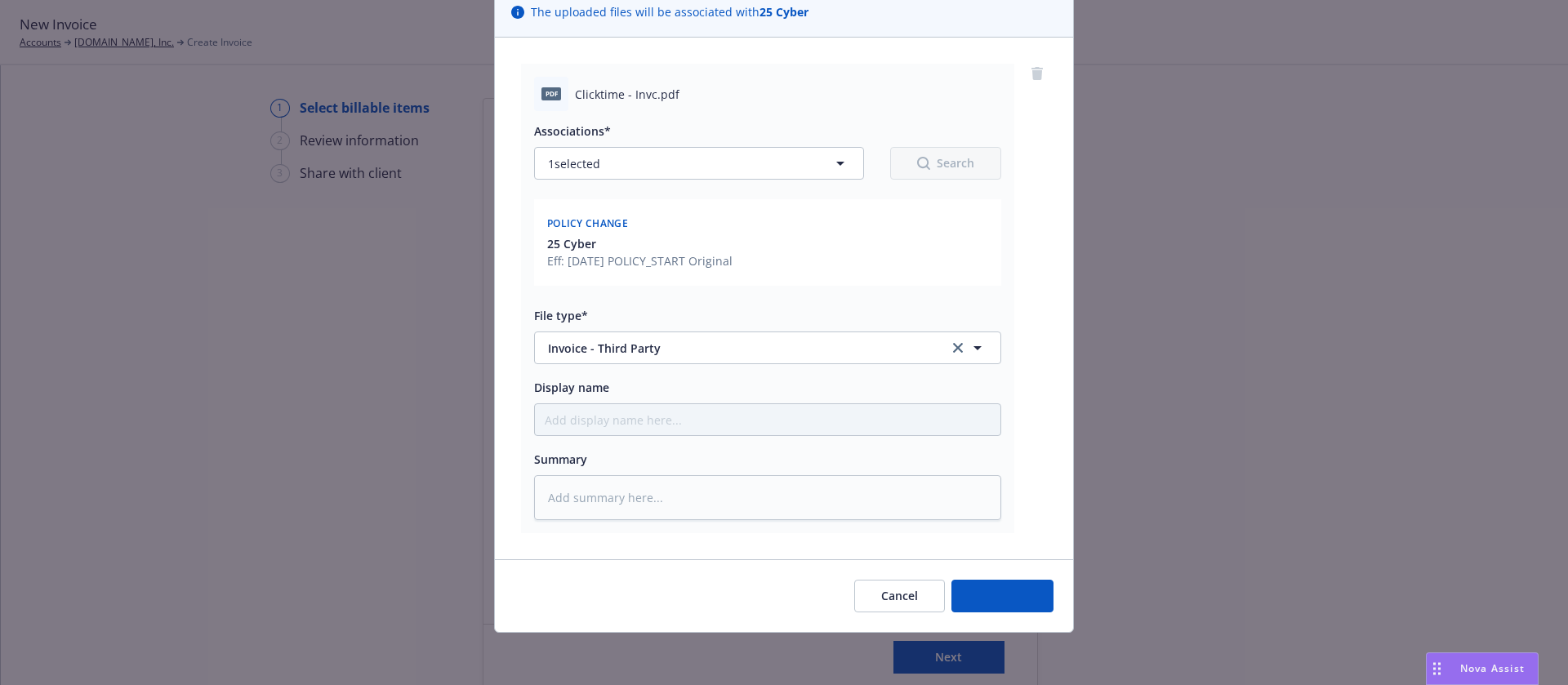
scroll to position [127, 0]
type textarea "x"
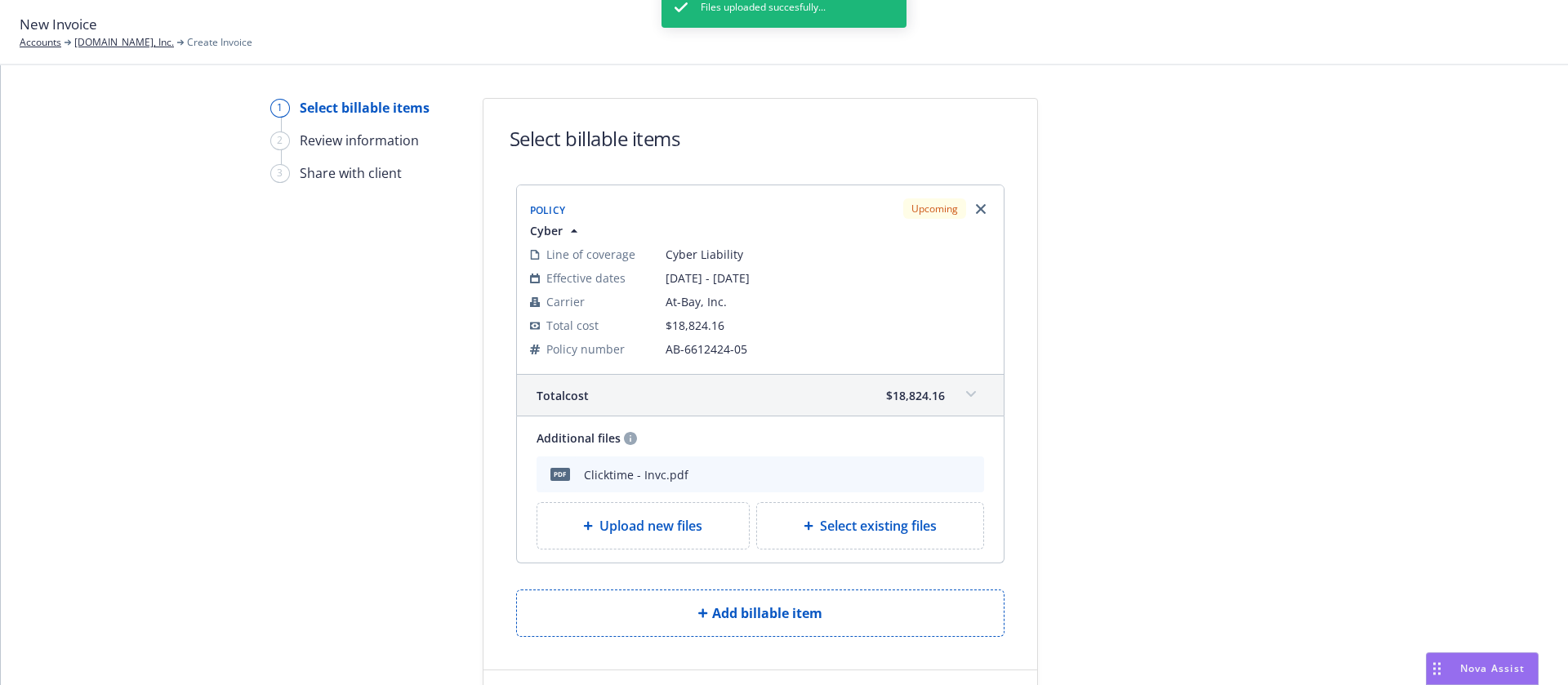
scroll to position [84, 0]
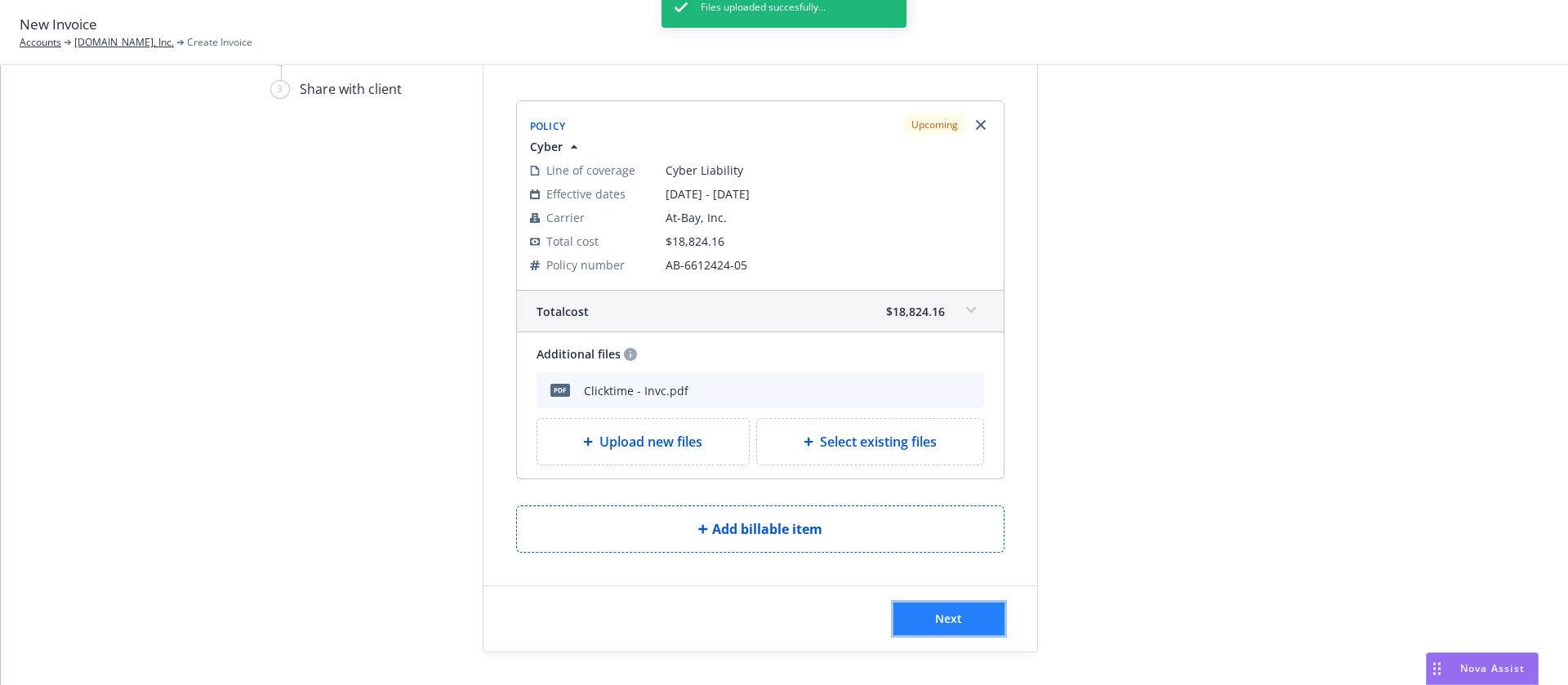
click at [973, 615] on button "Next" at bounding box center [949, 618] width 111 height 33
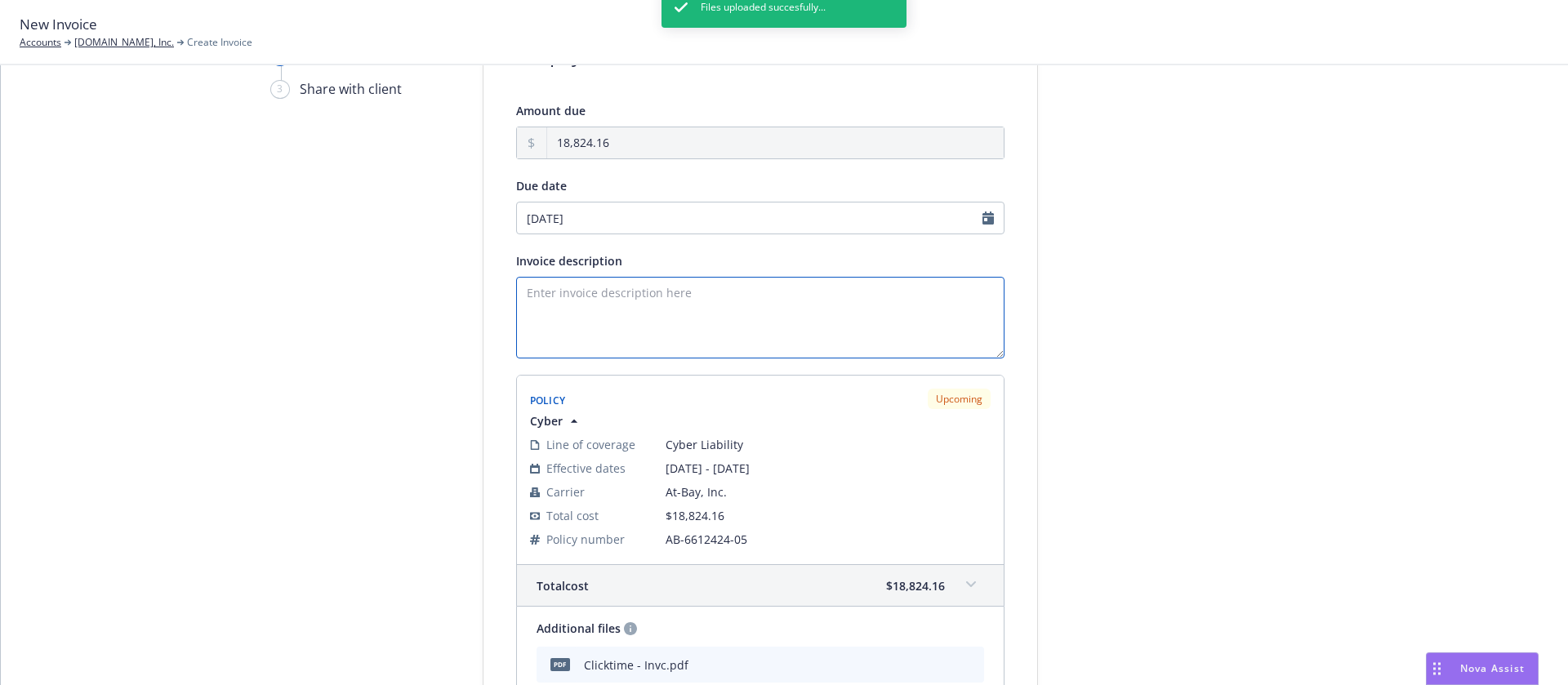
click at [614, 312] on textarea "Invoice description" at bounding box center [760, 316] width 488 height 81
click at [712, 284] on textarea "25-26 Cyber" at bounding box center [760, 316] width 488 height 81
type textarea "25-26 Cyber Renewal"
click at [713, 211] on input "08/27/2025" at bounding box center [760, 217] width 488 height 33
select select "August"
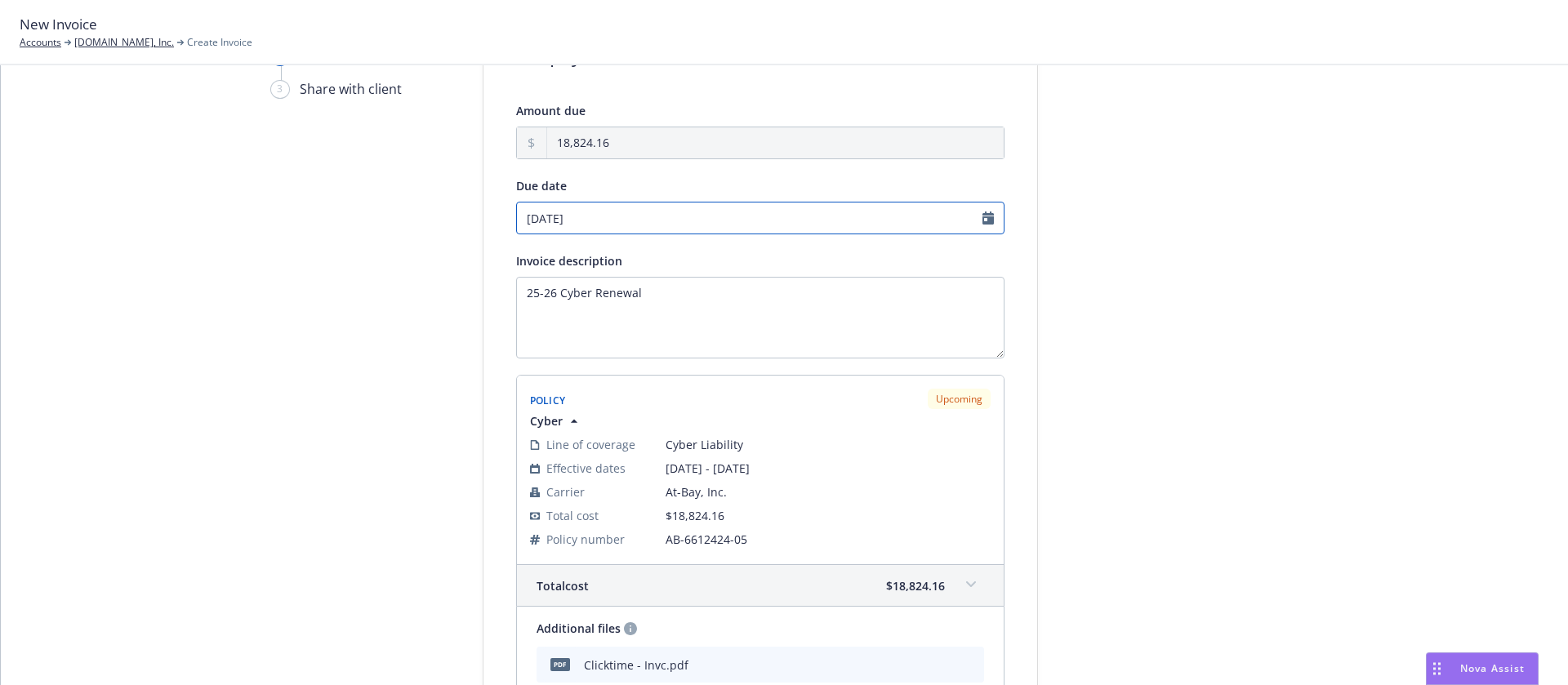
select select "2025"
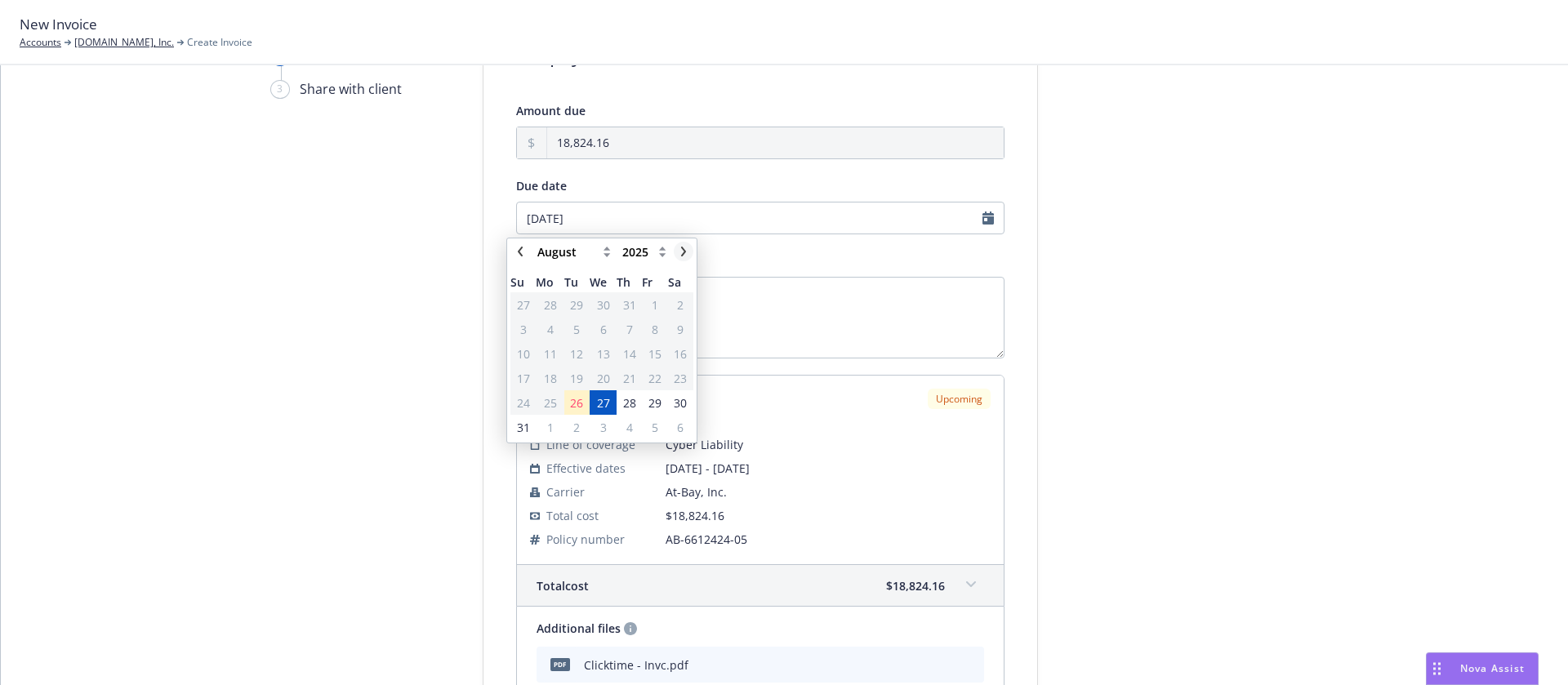
click at [684, 251] on icon "chevronRight" at bounding box center [684, 251] width 9 height 9
select select "September"
click at [581, 348] on span "16" at bounding box center [576, 354] width 13 height 17
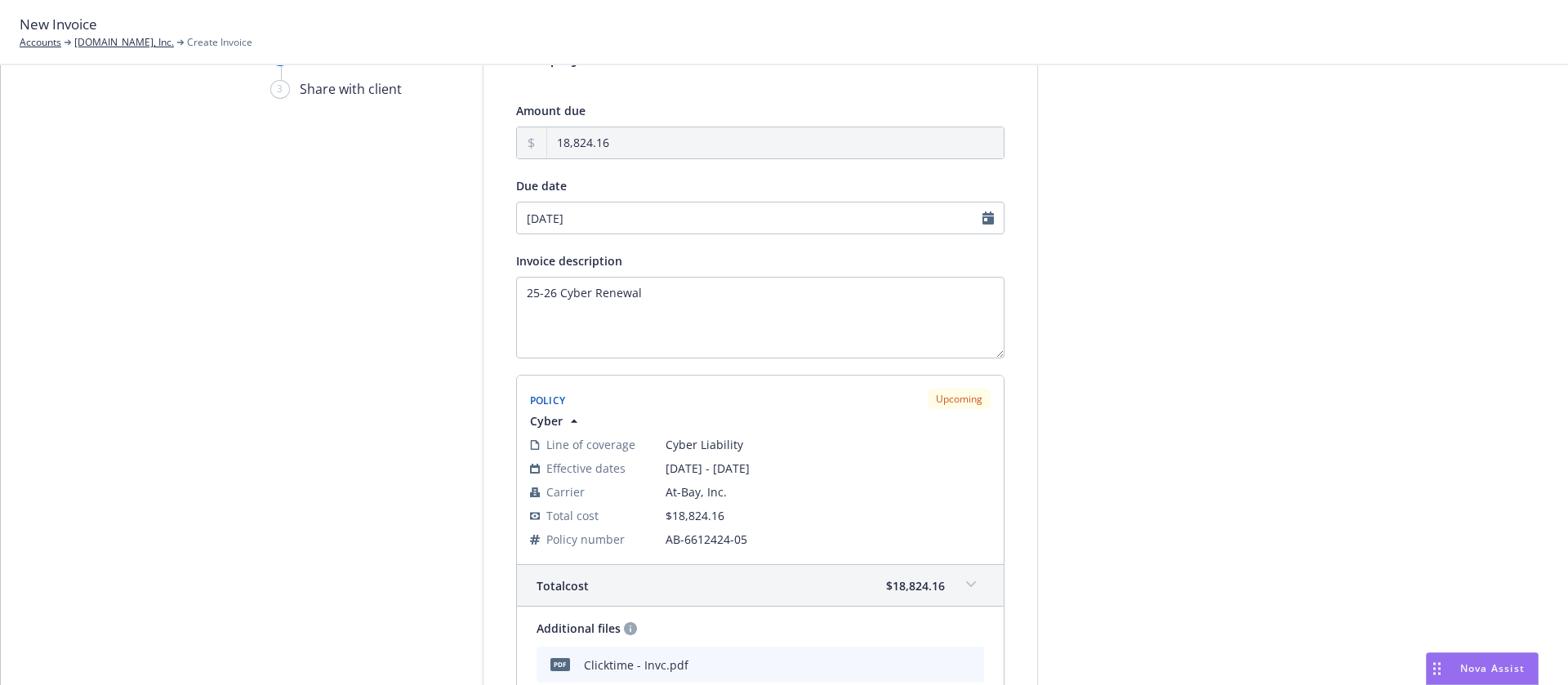
type input "09/16/2025"
click at [1164, 376] on div at bounding box center [1184, 433] width 229 height 839
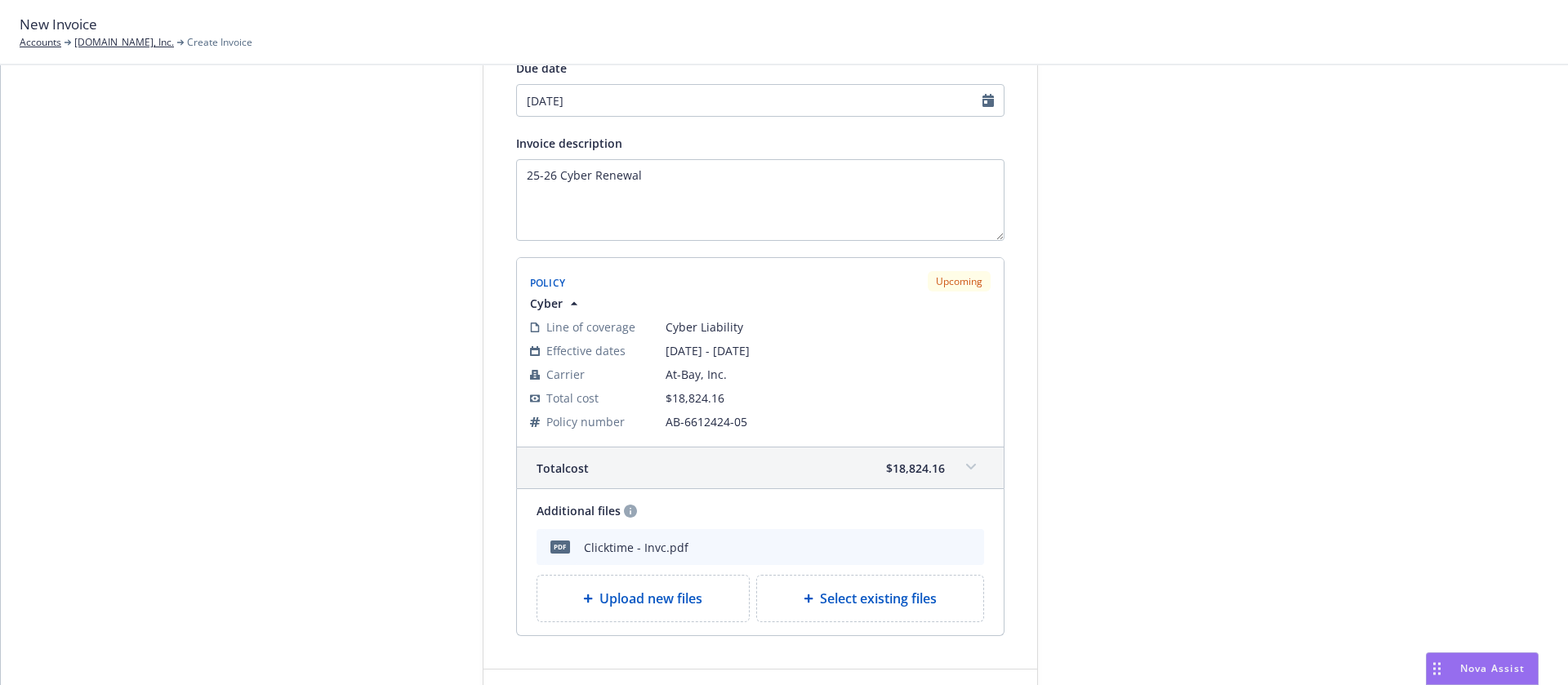
scroll to position [285, 0]
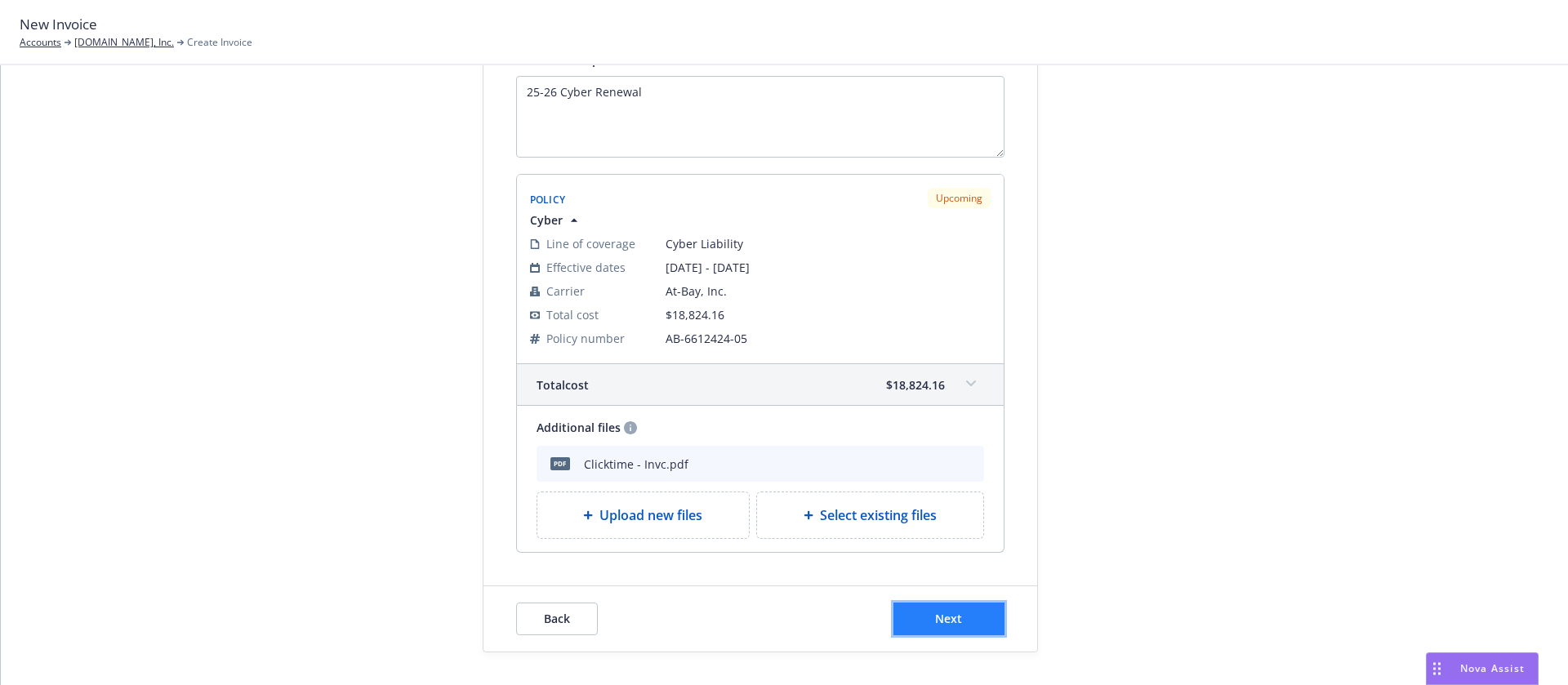
click at [968, 617] on button "Next" at bounding box center [949, 618] width 111 height 33
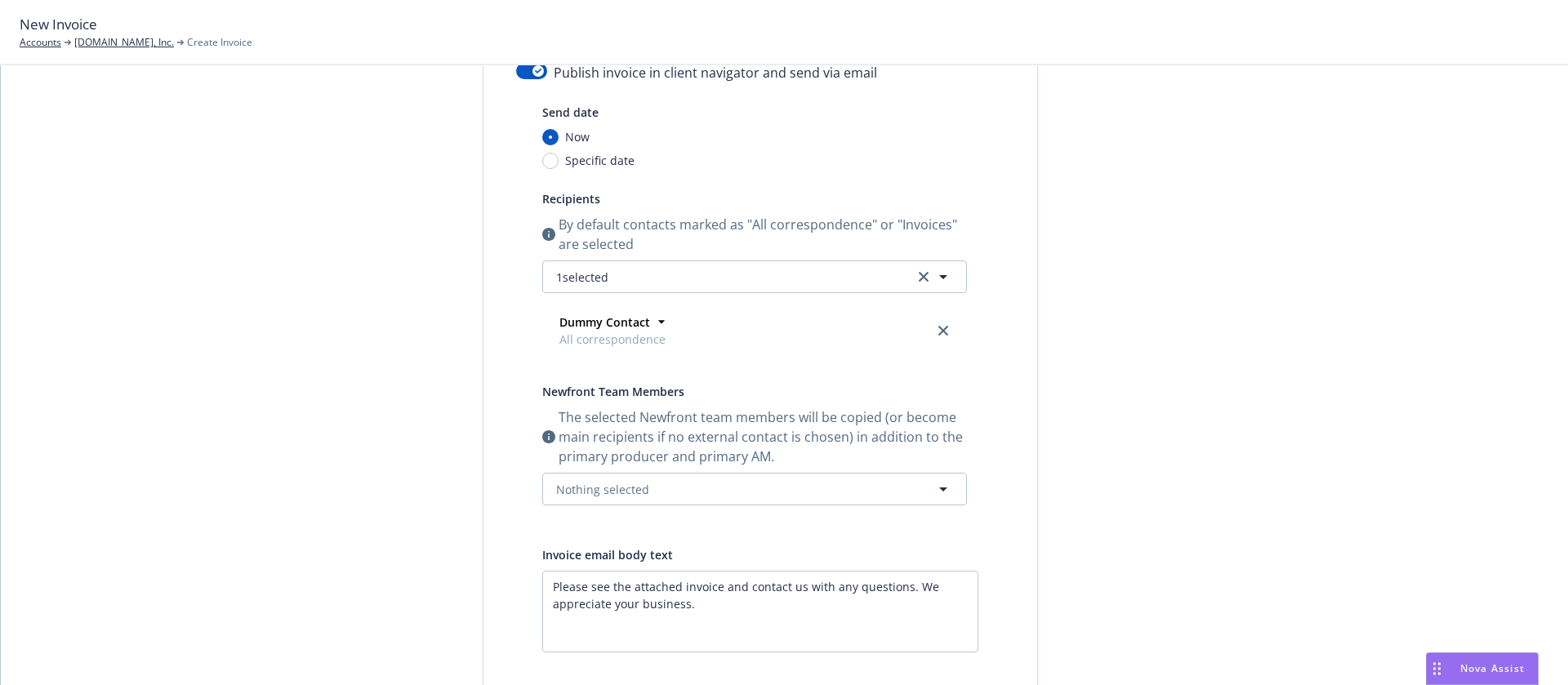
scroll to position [0, 0]
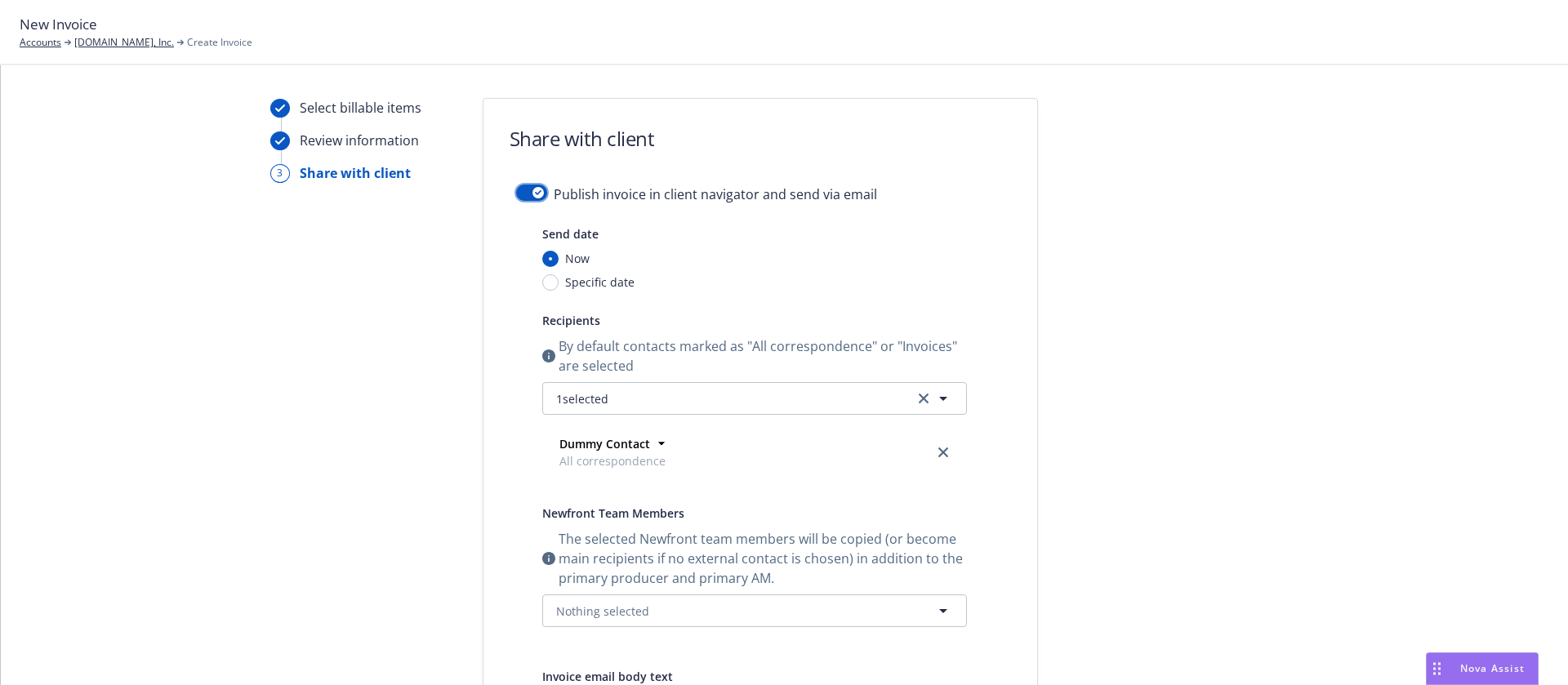
click at [535, 190] on icon "button" at bounding box center [538, 192] width 7 height 5
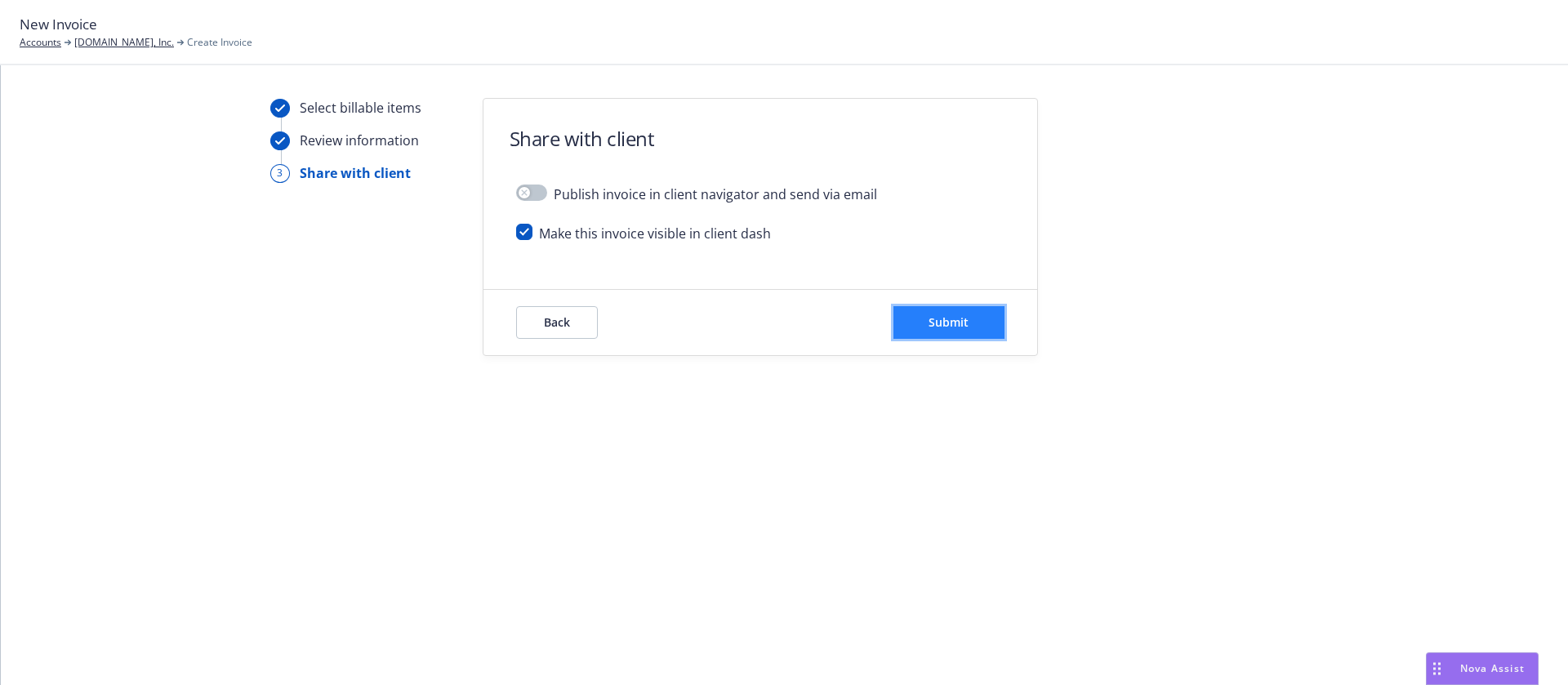
click at [921, 319] on button "Submit" at bounding box center [949, 322] width 111 height 33
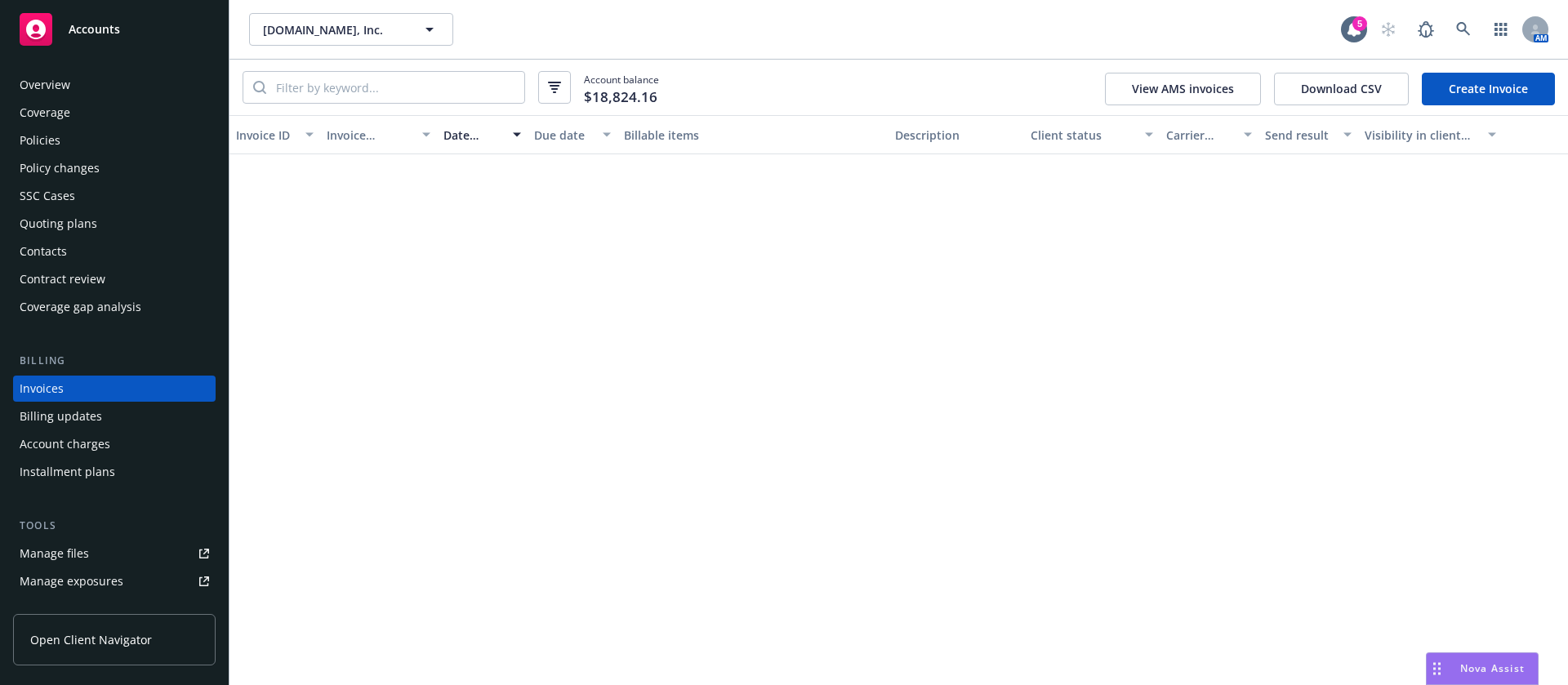
scroll to position [21, 0]
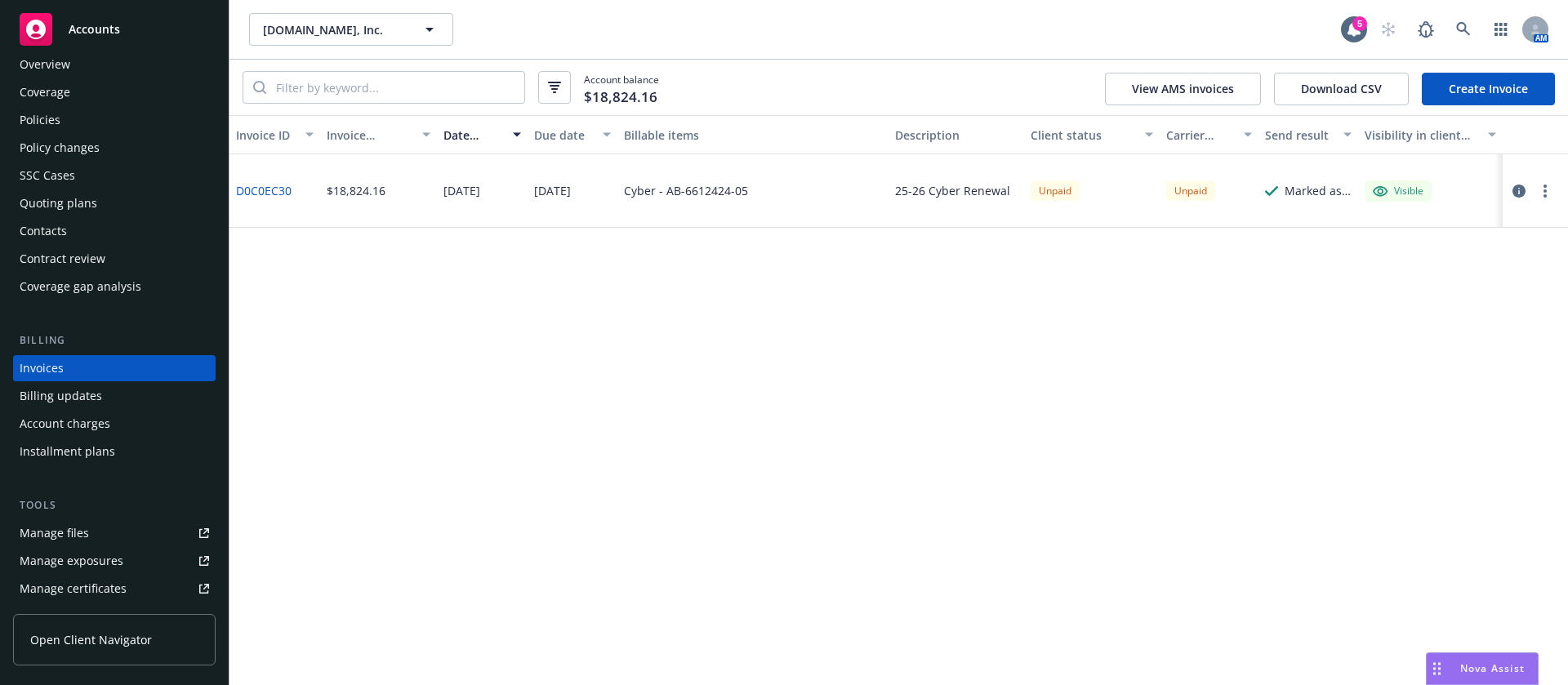
click at [65, 231] on div "Contacts" at bounding box center [43, 231] width 48 height 26
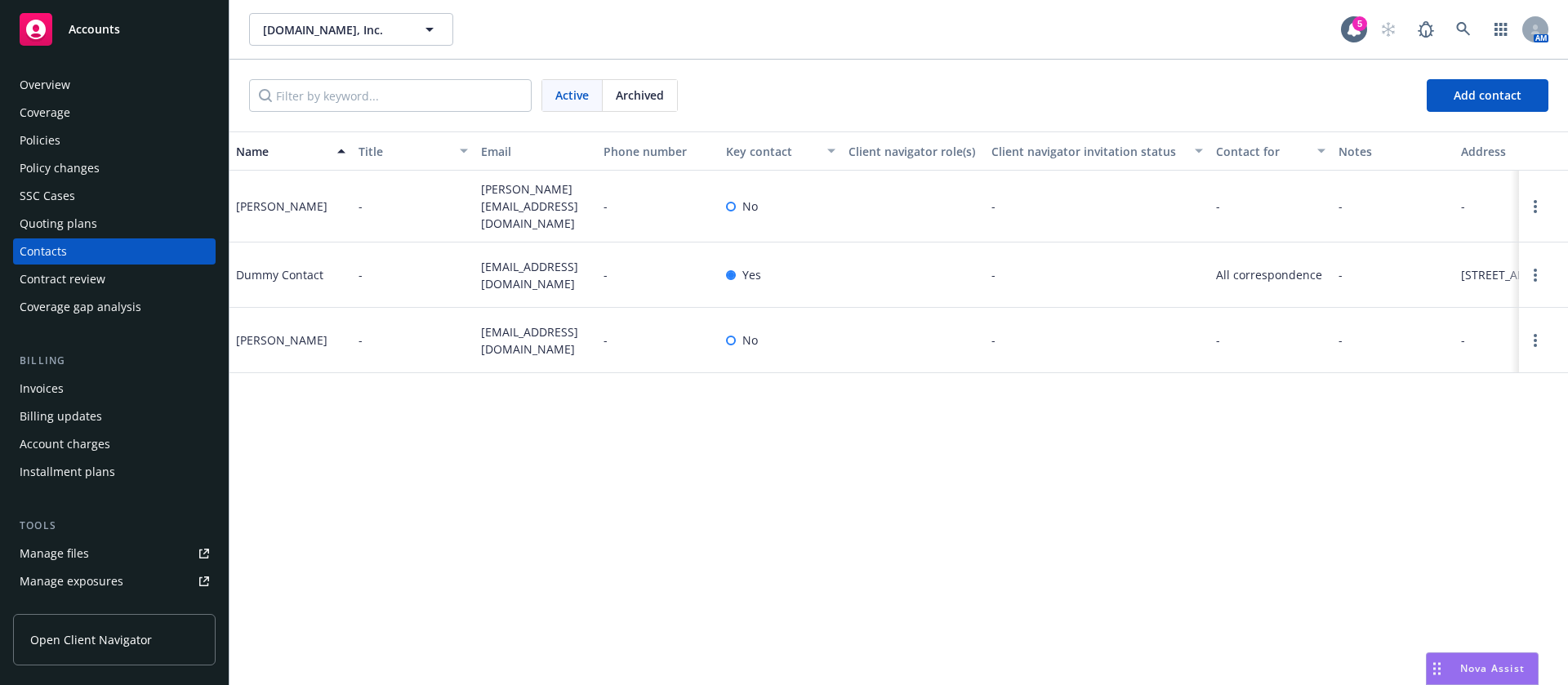
click at [530, 350] on span "jgomez@clicktime.com" at bounding box center [535, 340] width 109 height 35
copy span "jgomez@clicktime.com"
click at [270, 348] on div "Jessica Gomez" at bounding box center [282, 340] width 92 height 17
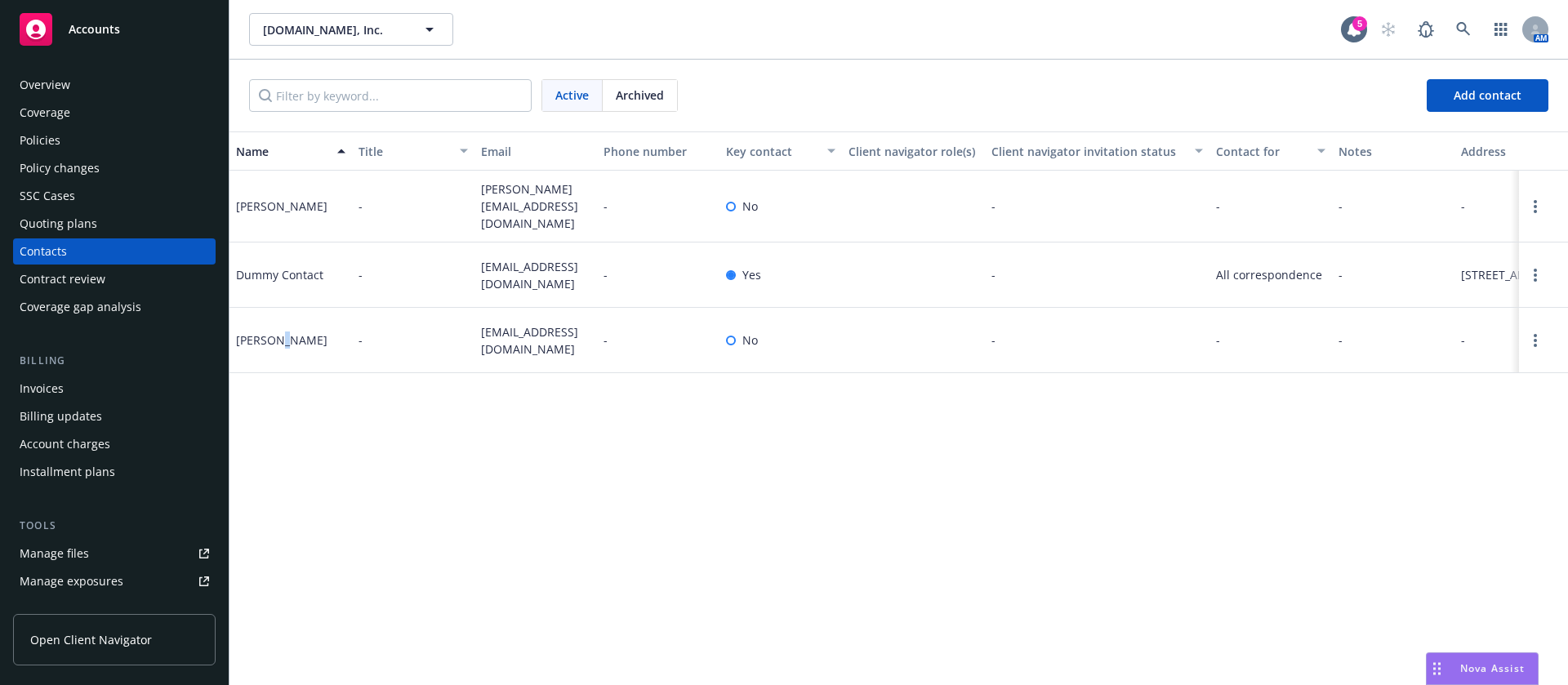
click at [270, 348] on div "Jessica Gomez" at bounding box center [282, 340] width 92 height 17
copy div "Jessica Gomez"
click at [509, 349] on span "jgomez@clicktime.com" at bounding box center [535, 340] width 109 height 35
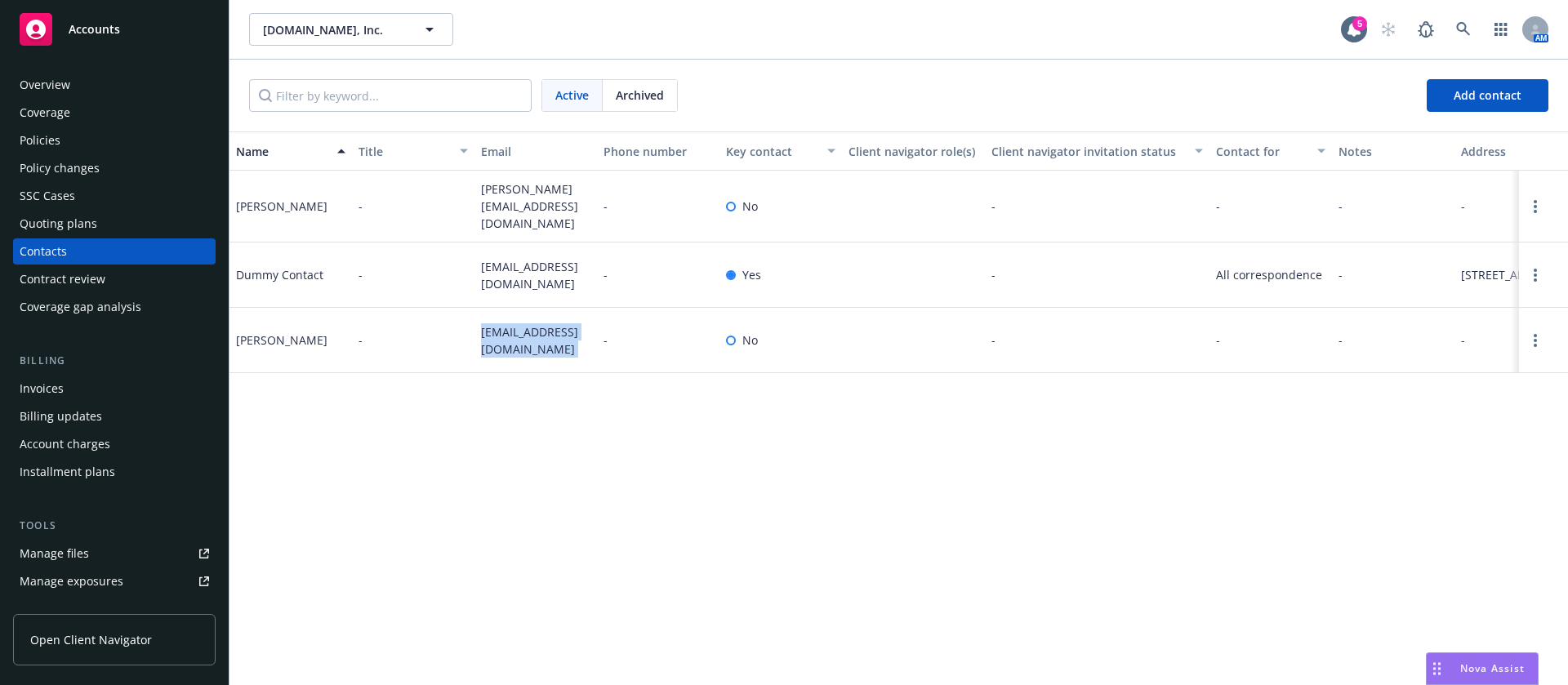
click at [509, 349] on span "jgomez@clicktime.com" at bounding box center [535, 340] width 109 height 35
copy span "jgomez@clicktime.com"
